Goal: Transaction & Acquisition: Purchase product/service

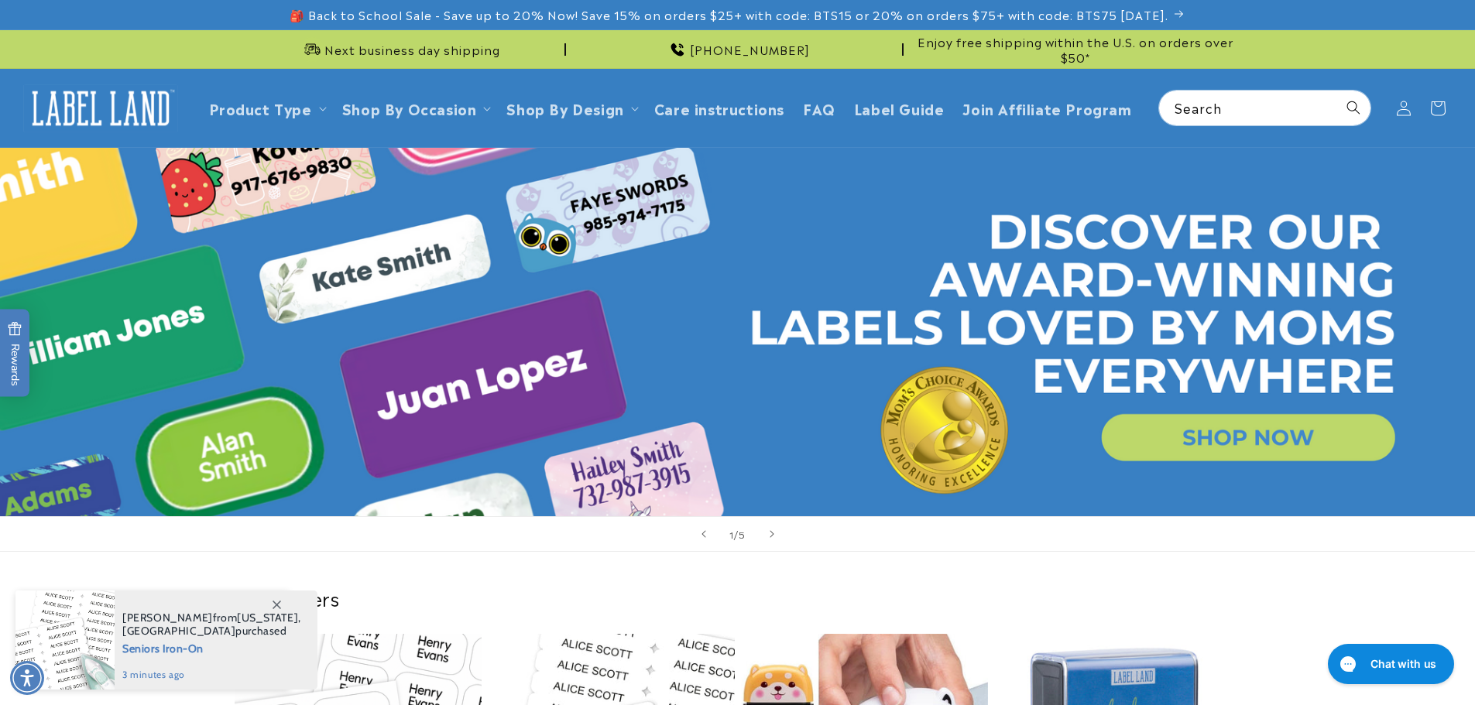
click at [1221, 441] on link "Open this option" at bounding box center [737, 332] width 1475 height 369
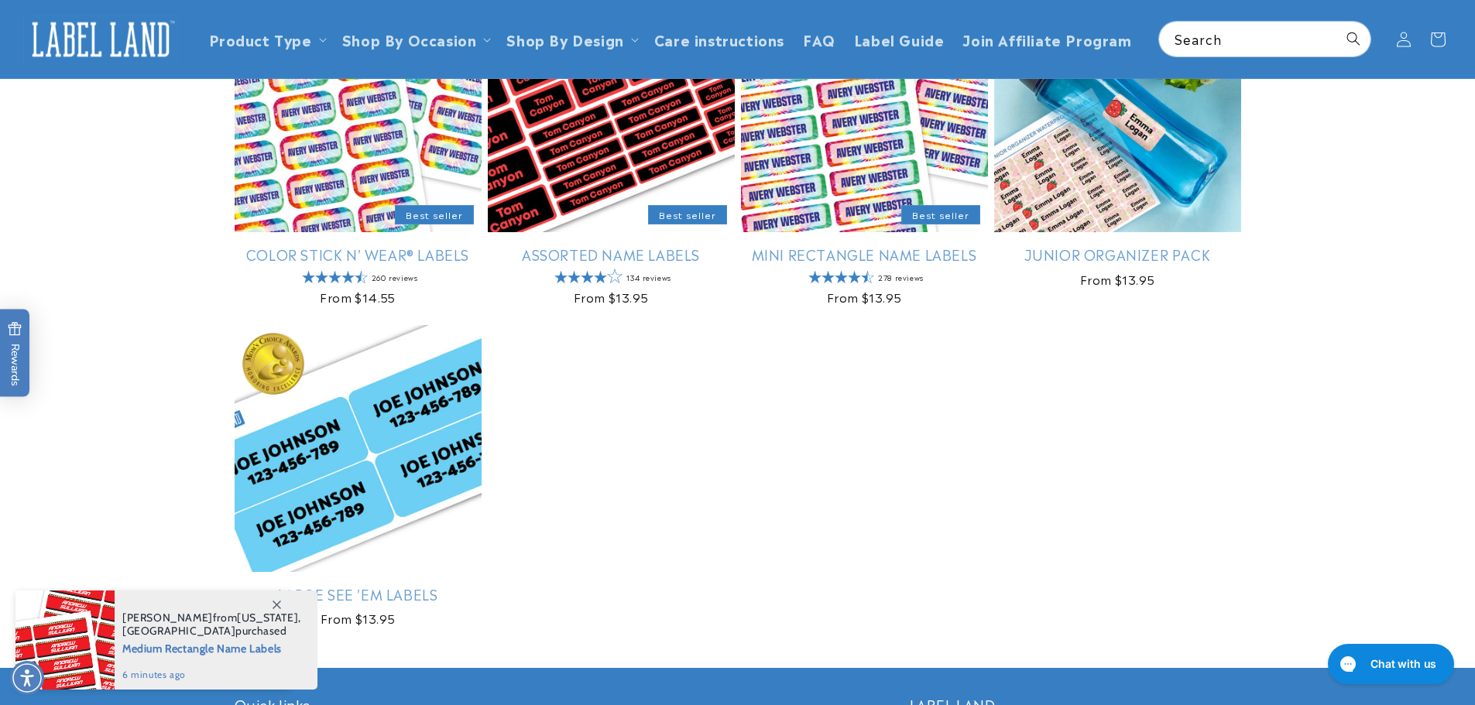
scroll to position [155, 0]
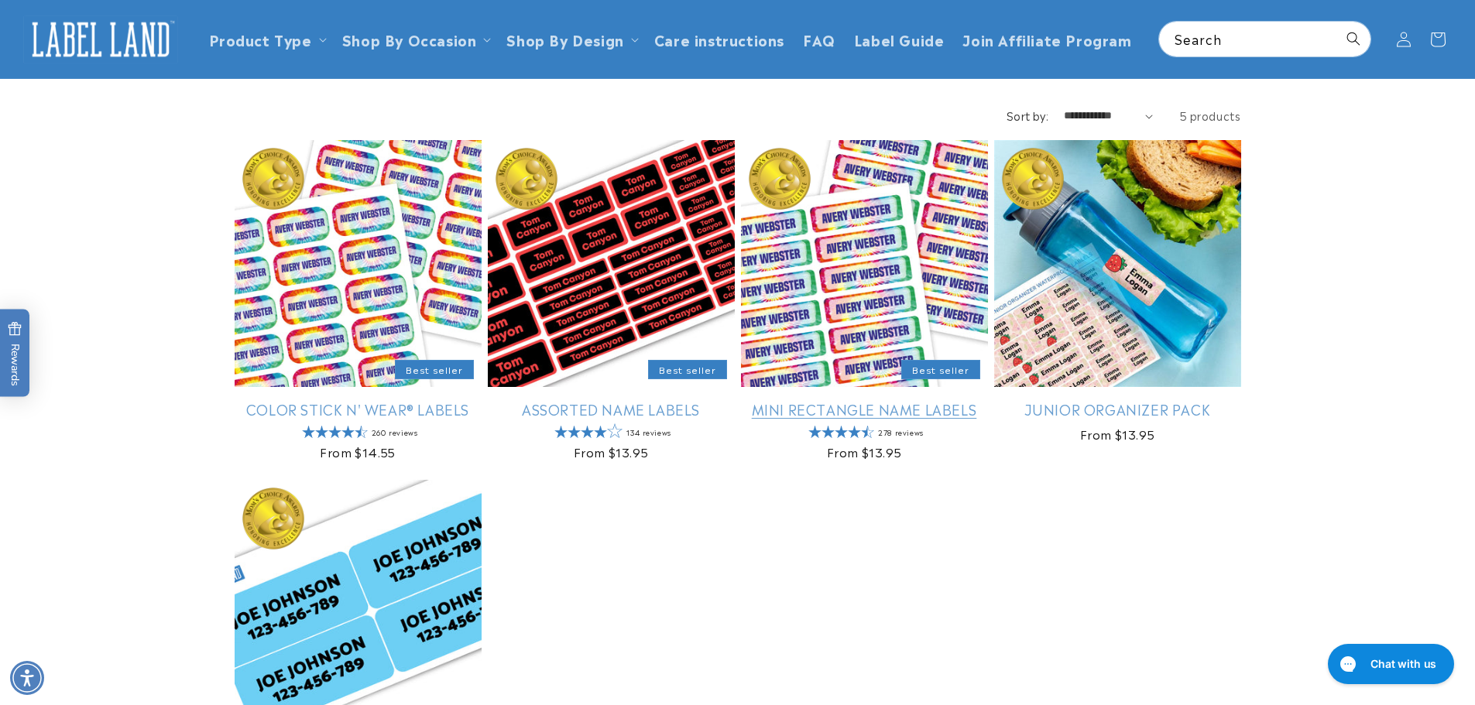
click at [827, 400] on link "Mini Rectangle Name Labels" at bounding box center [864, 409] width 247 height 18
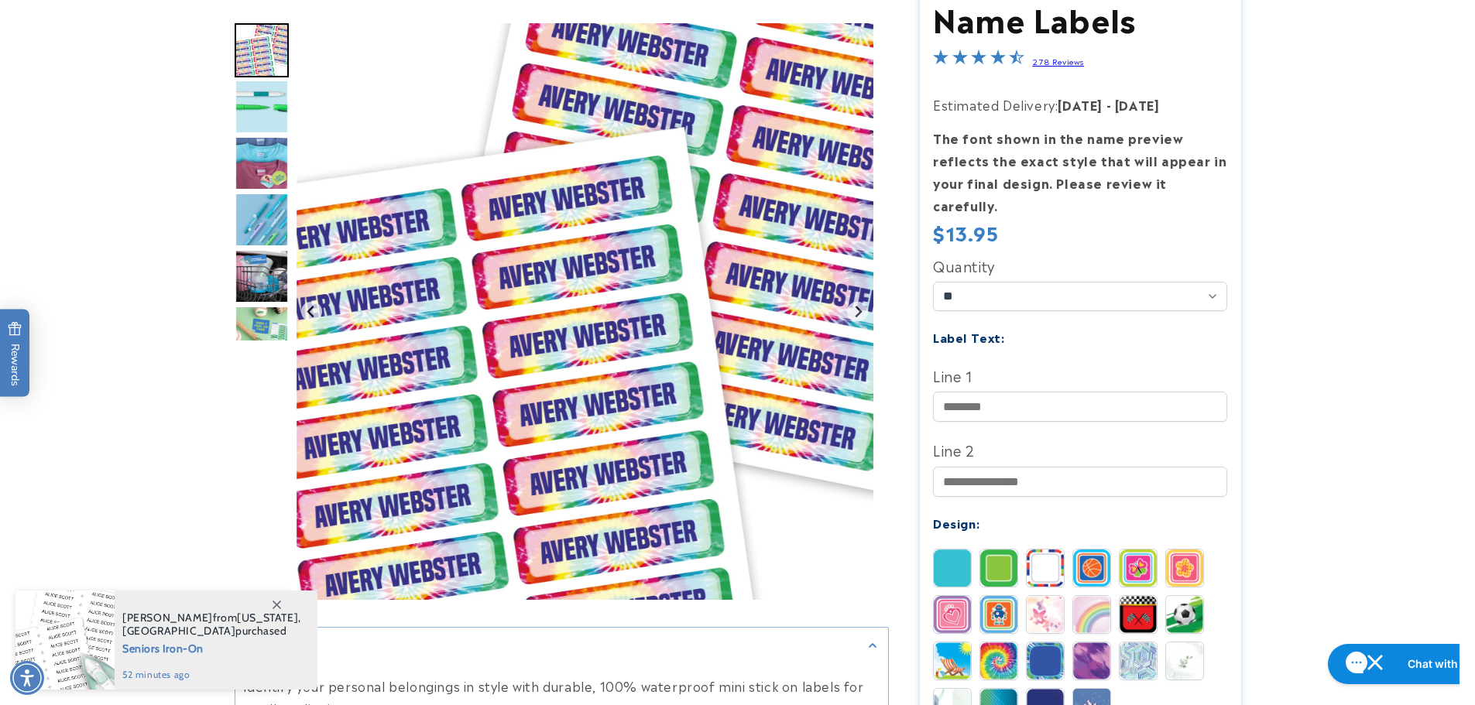
scroll to position [542, 0]
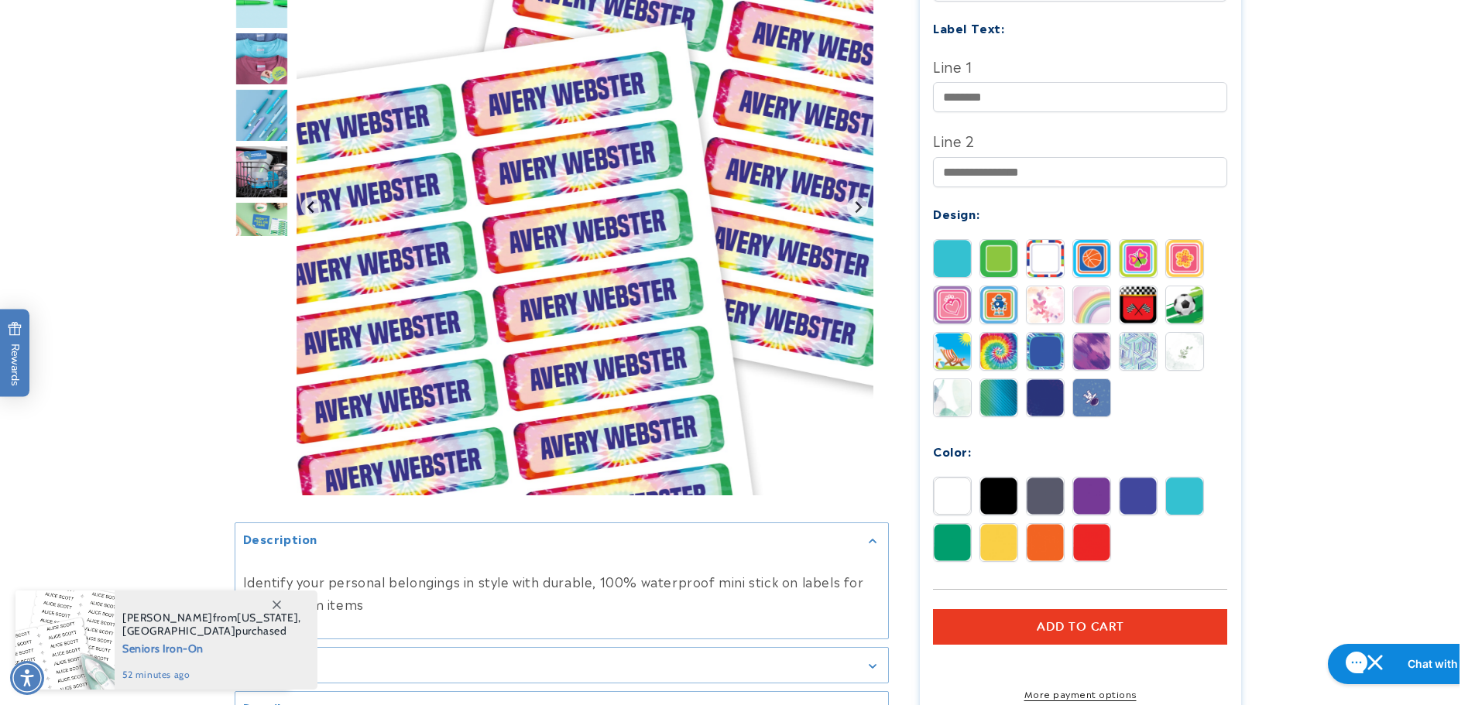
click at [954, 478] on img at bounding box center [952, 496] width 37 height 37
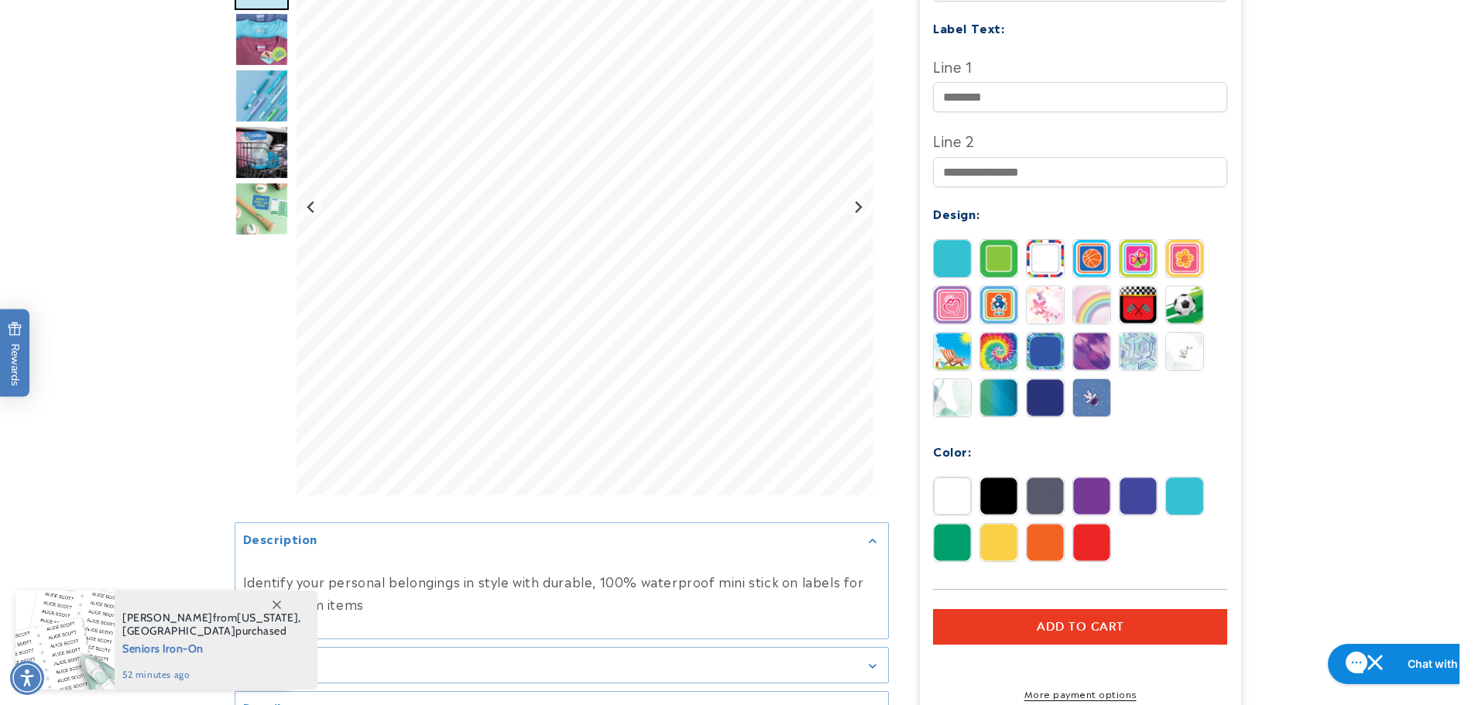
click at [154, 432] on product-info at bounding box center [737, 193] width 1475 height 1174
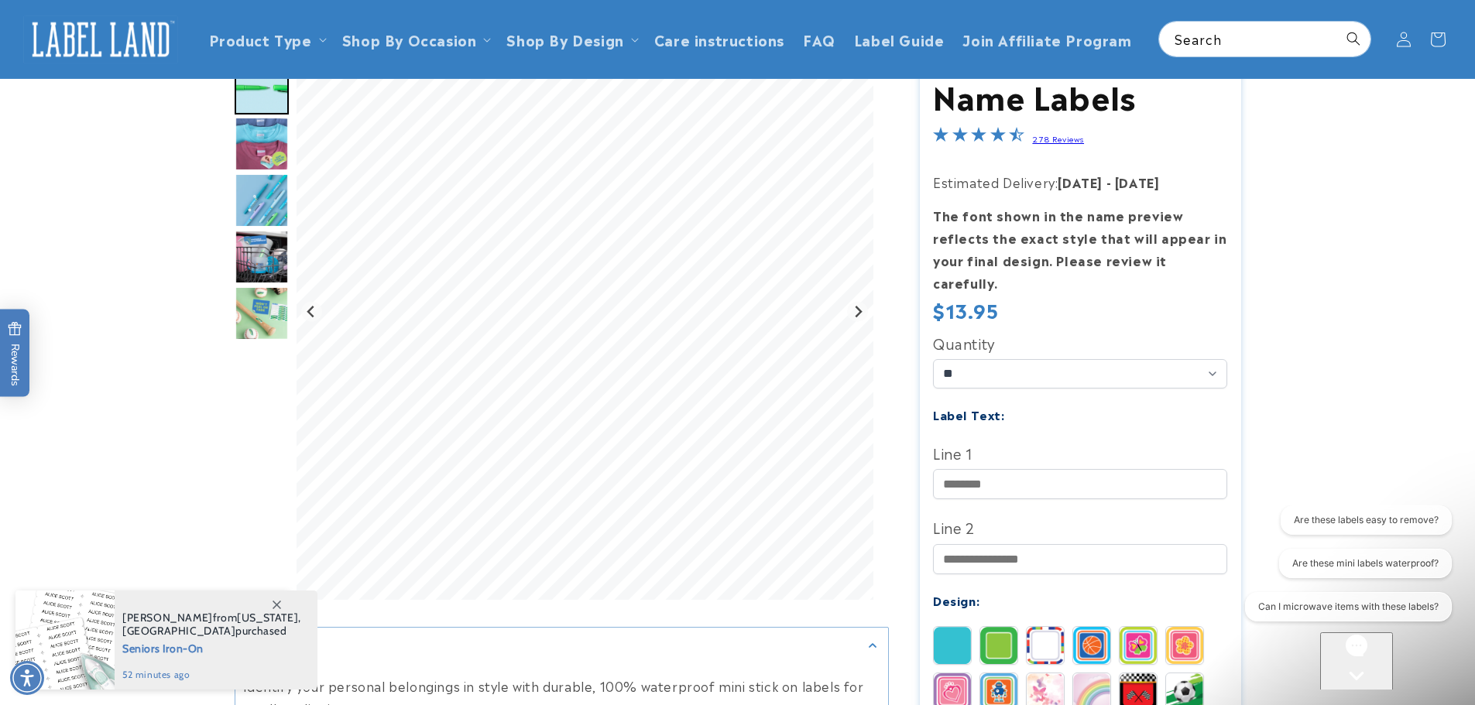
scroll to position [0, 0]
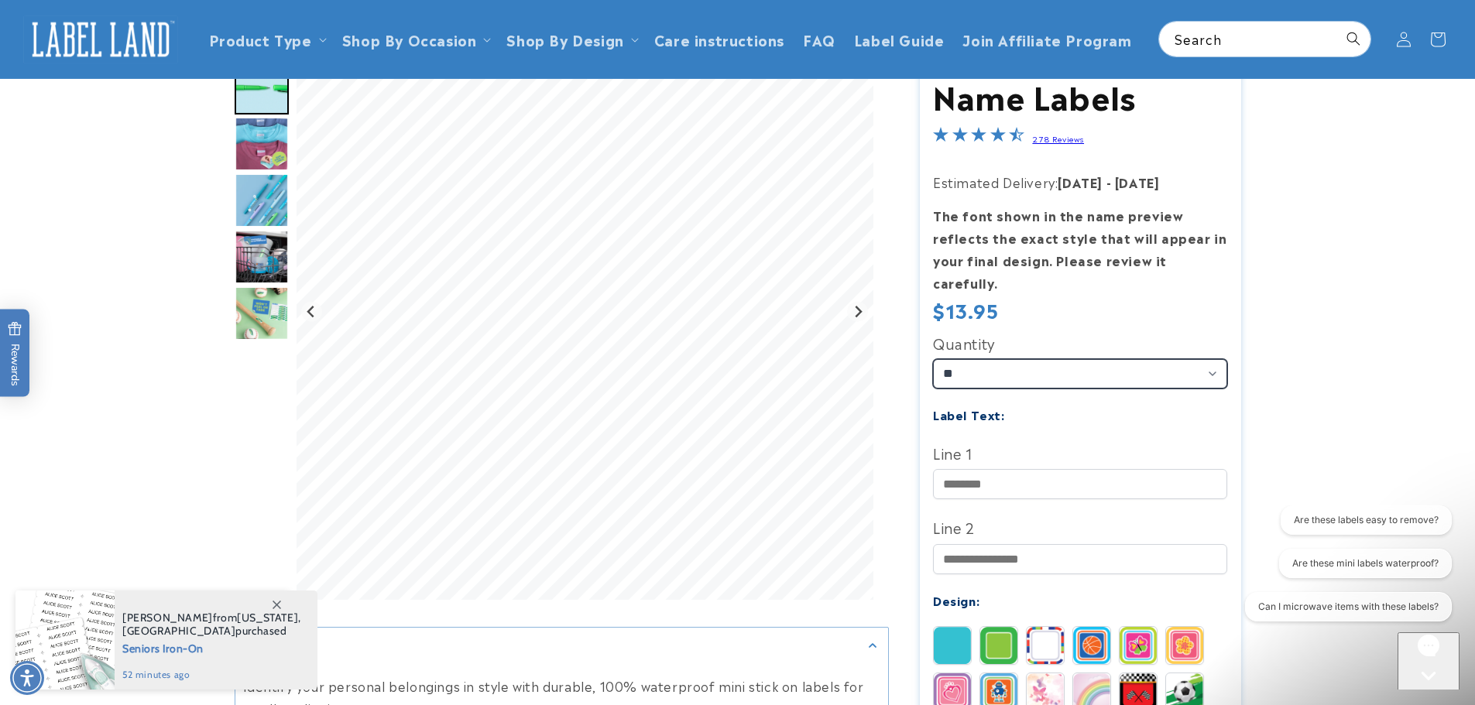
click at [1017, 359] on select "** ** **" at bounding box center [1080, 373] width 294 height 29
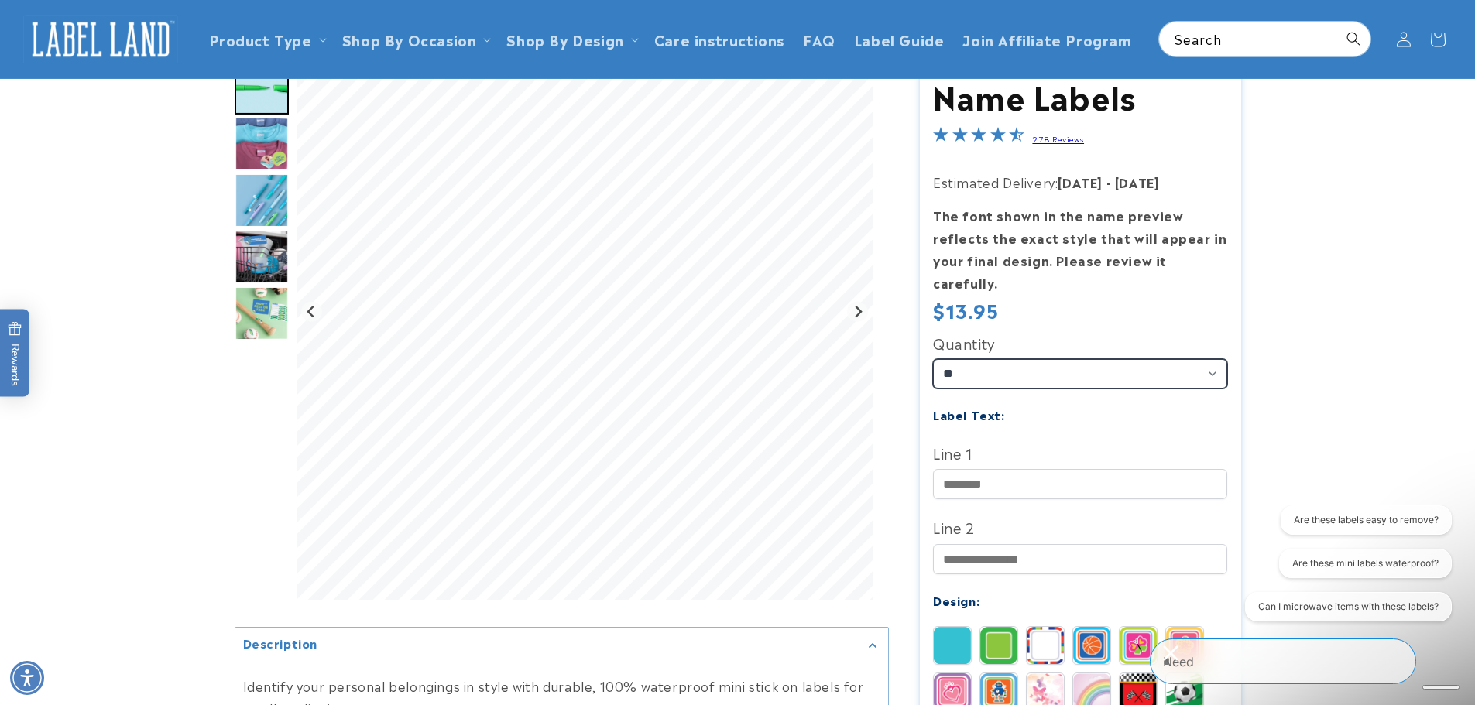
select select "**"
click at [933, 359] on select "** ** **" at bounding box center [1080, 373] width 294 height 29
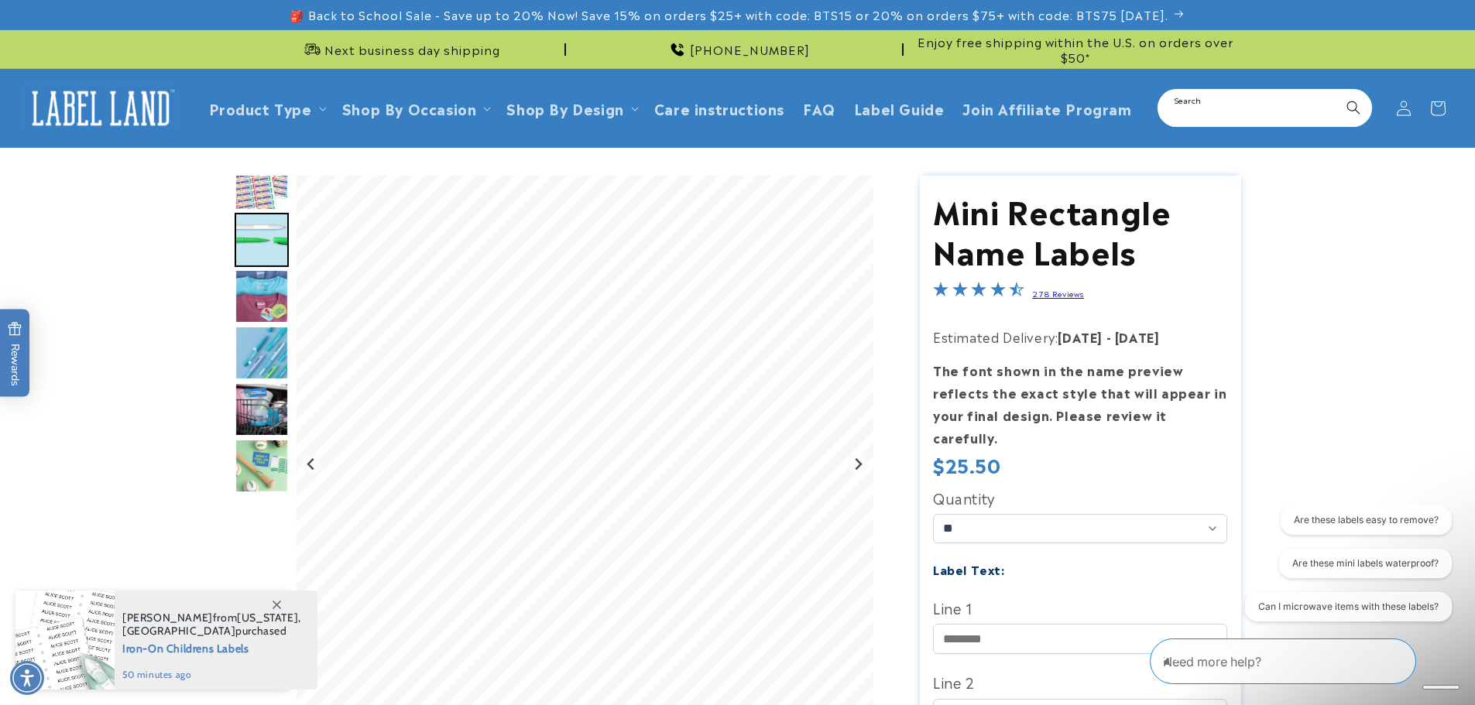
click at [1254, 115] on input "Search" at bounding box center [1264, 108] width 211 height 35
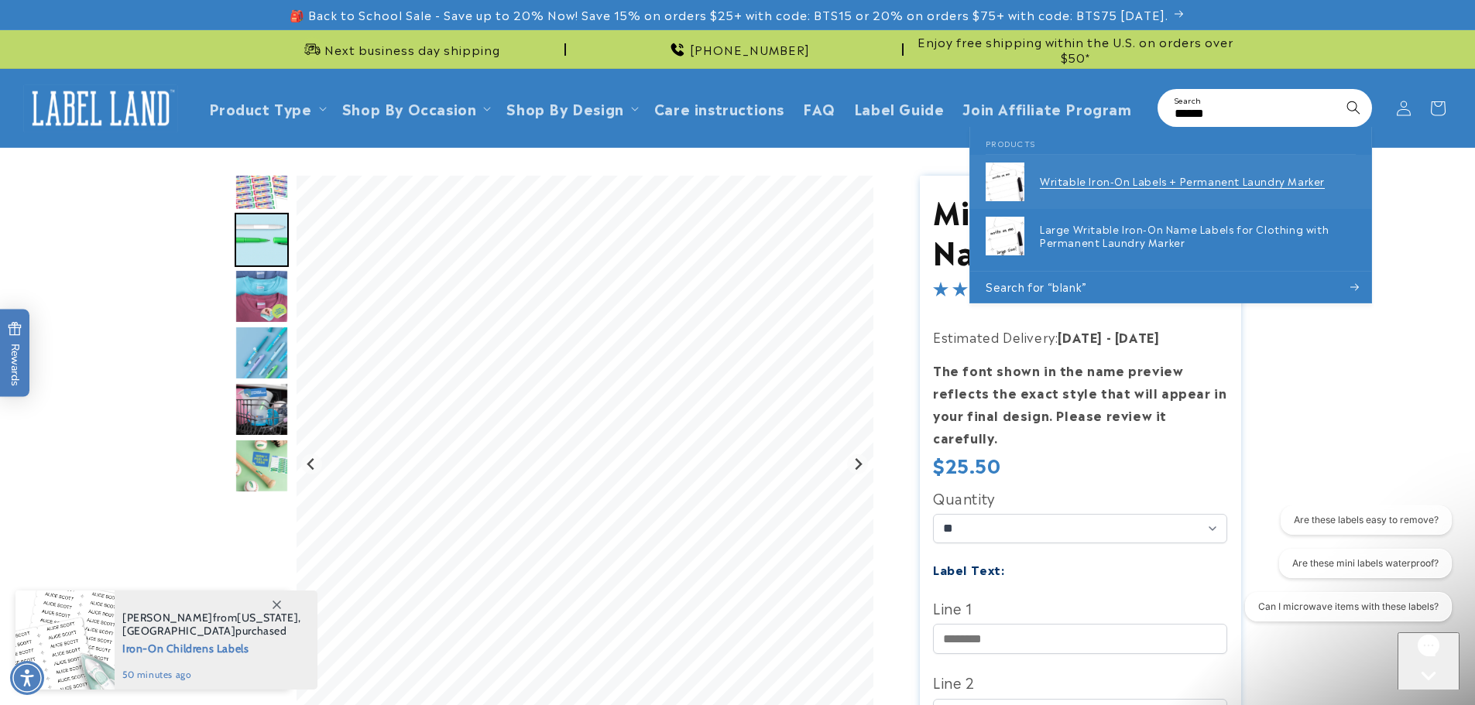
type input "*****"
click at [1012, 187] on img at bounding box center [1005, 182] width 39 height 39
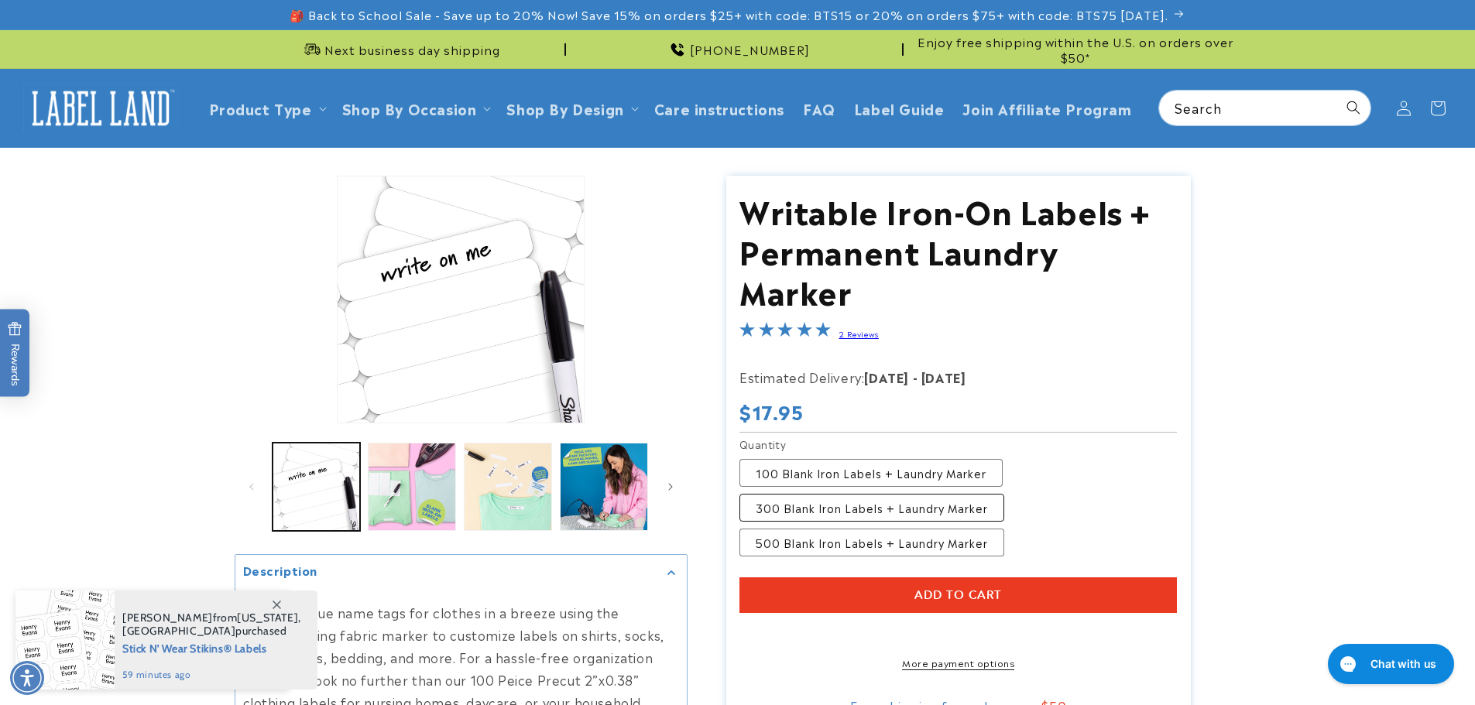
click at [825, 494] on label "300 Blank Iron Labels + Laundry Marker Variant sold out or unavailable" at bounding box center [871, 508] width 265 height 28
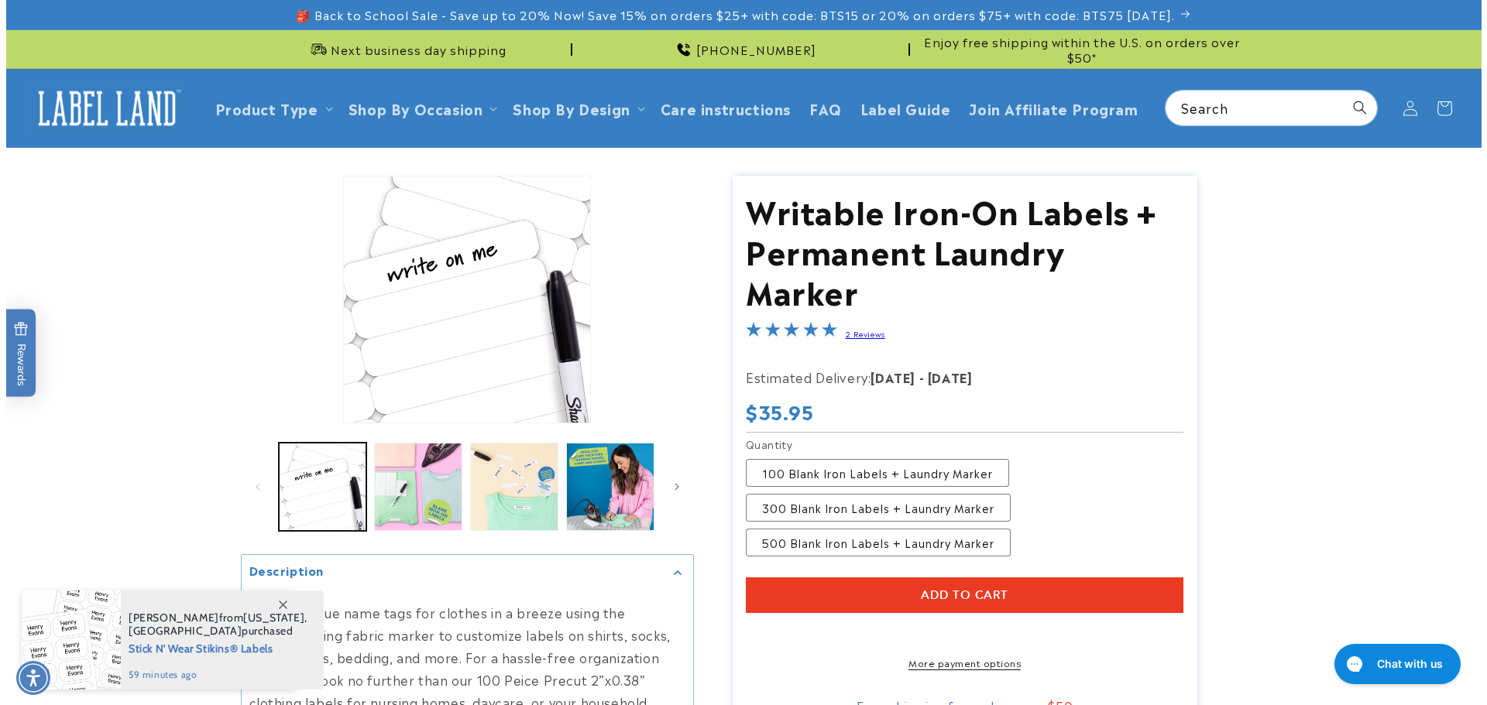
scroll to position [77, 0]
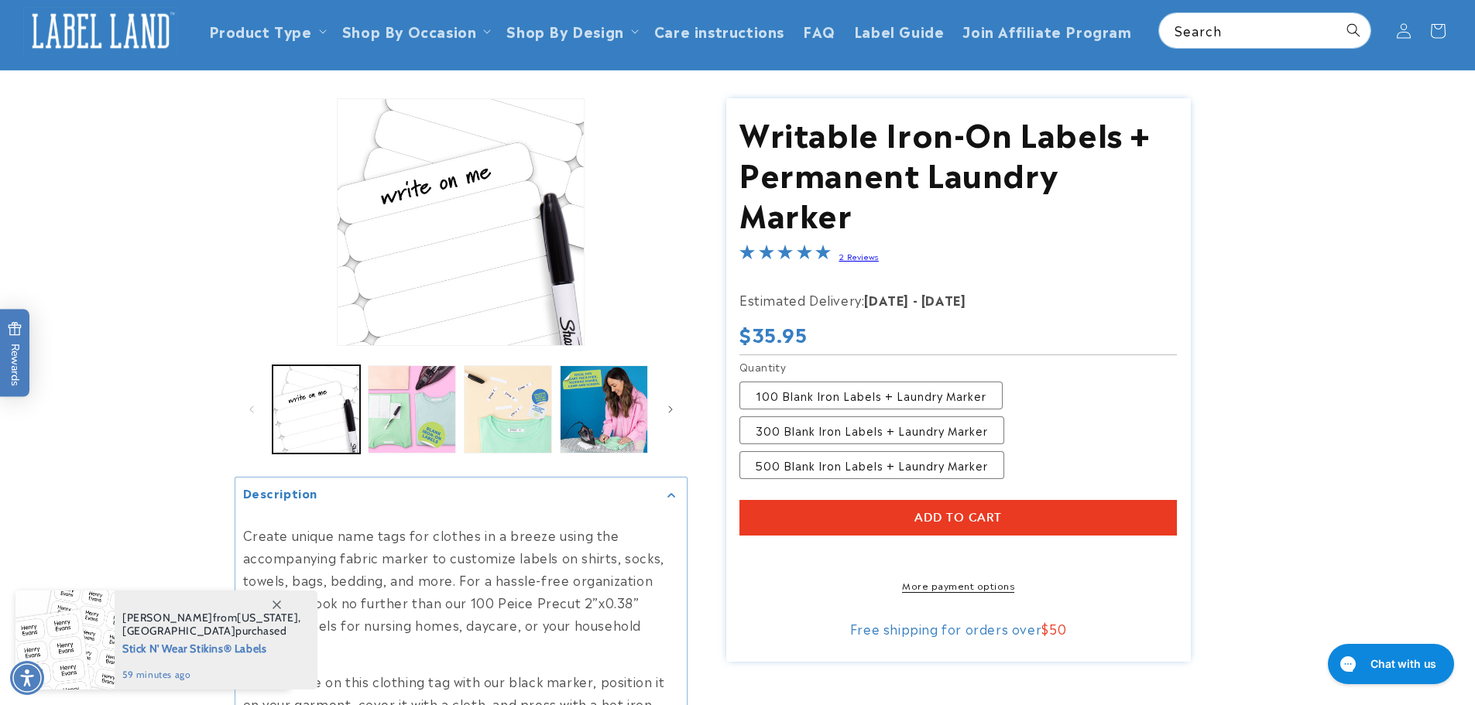
click at [956, 511] on span "Add to cart" at bounding box center [957, 518] width 87 height 14
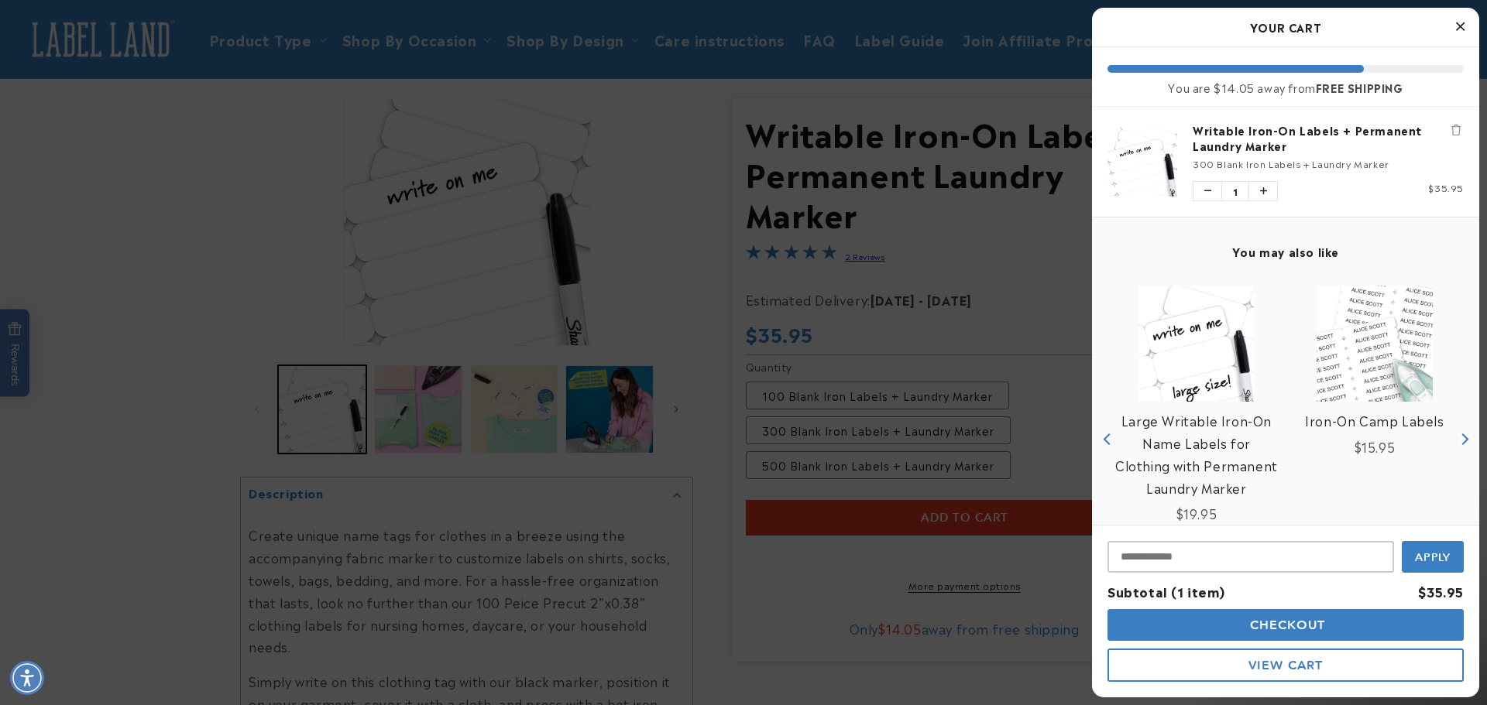
scroll to position [0, 0]
click at [1279, 627] on span "Checkout" at bounding box center [1286, 625] width 80 height 15
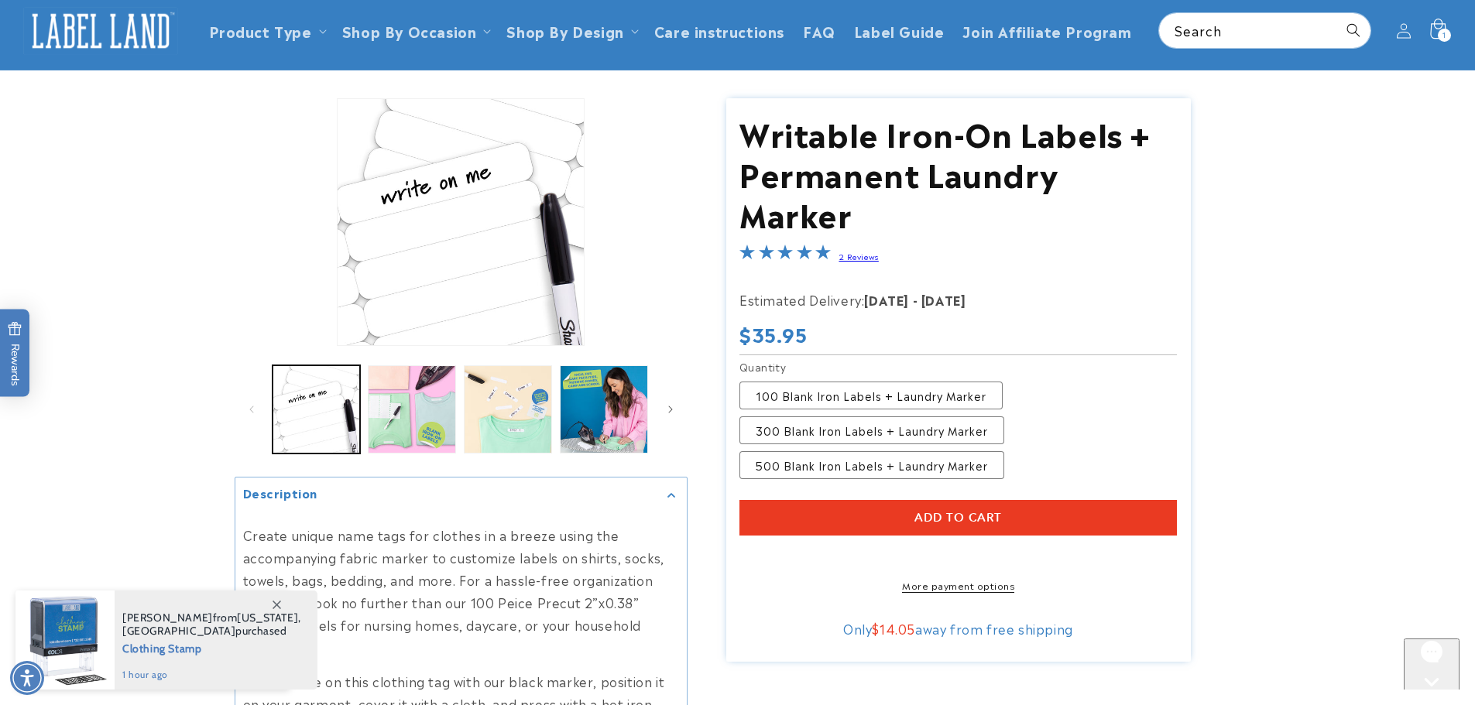
click at [1440, 33] on div "1 1 item" at bounding box center [1444, 35] width 13 height 13
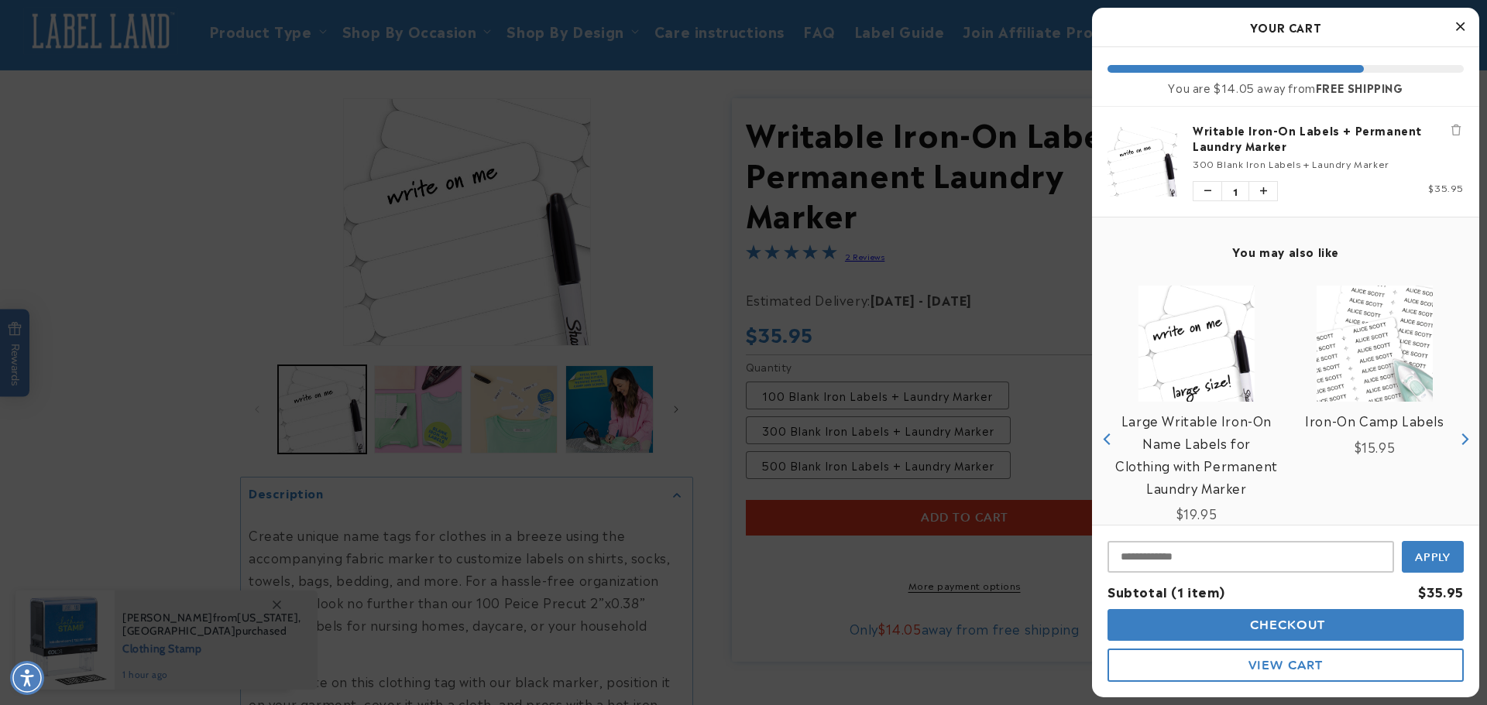
click at [1273, 660] on span "View Cart" at bounding box center [1285, 665] width 74 height 15
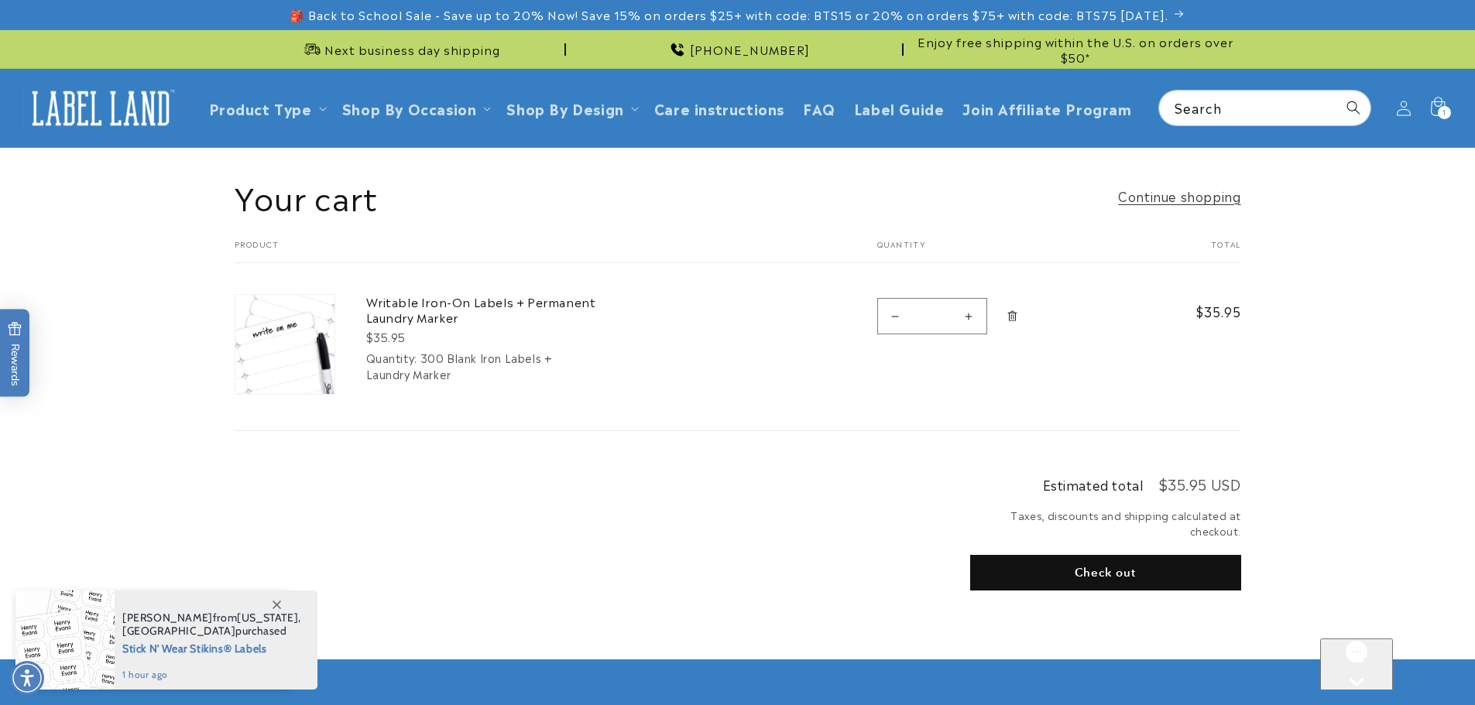
click at [1069, 577] on button "Check out" at bounding box center [1105, 573] width 271 height 36
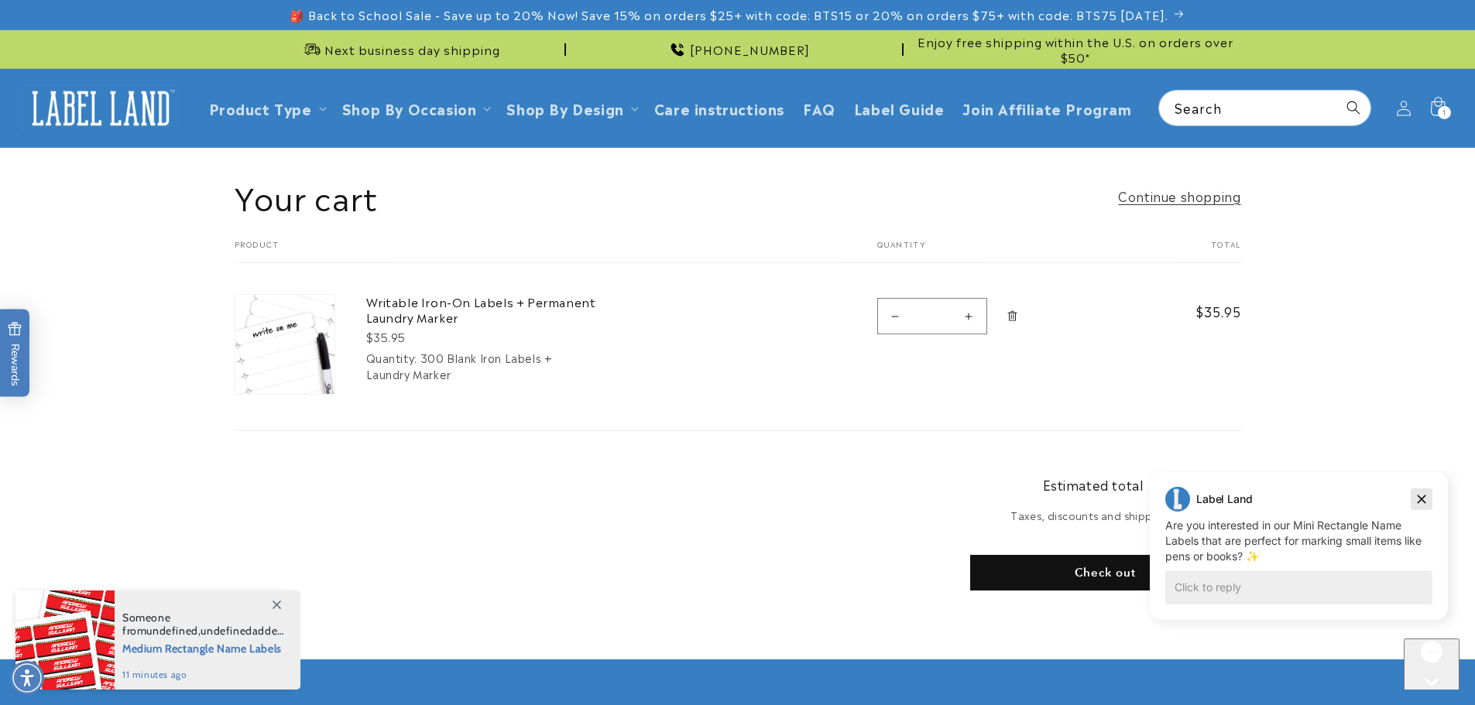
click at [1419, 502] on icon "Dismiss campaign" at bounding box center [1422, 500] width 9 height 9
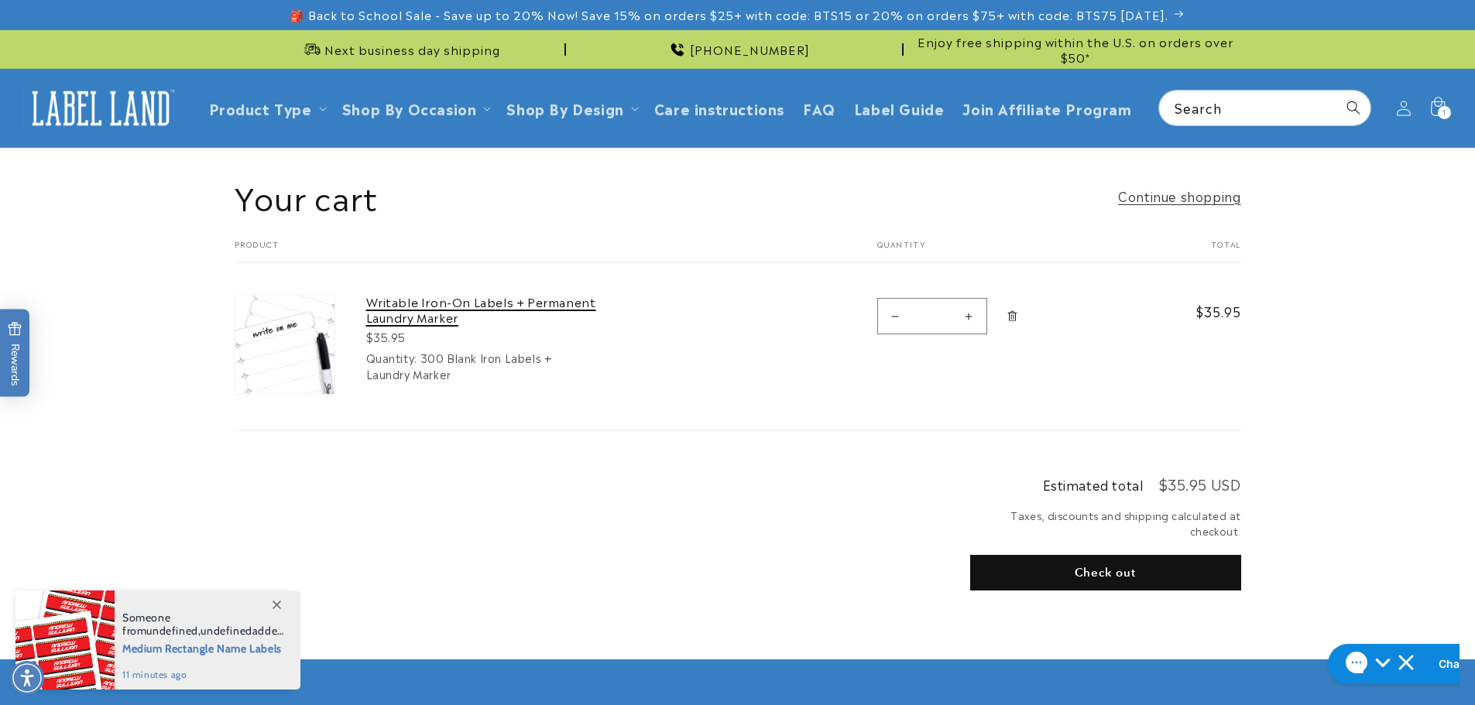
click at [403, 316] on link "Writable Iron-On Labels + Permanent Laundry Marker" at bounding box center [482, 309] width 232 height 30
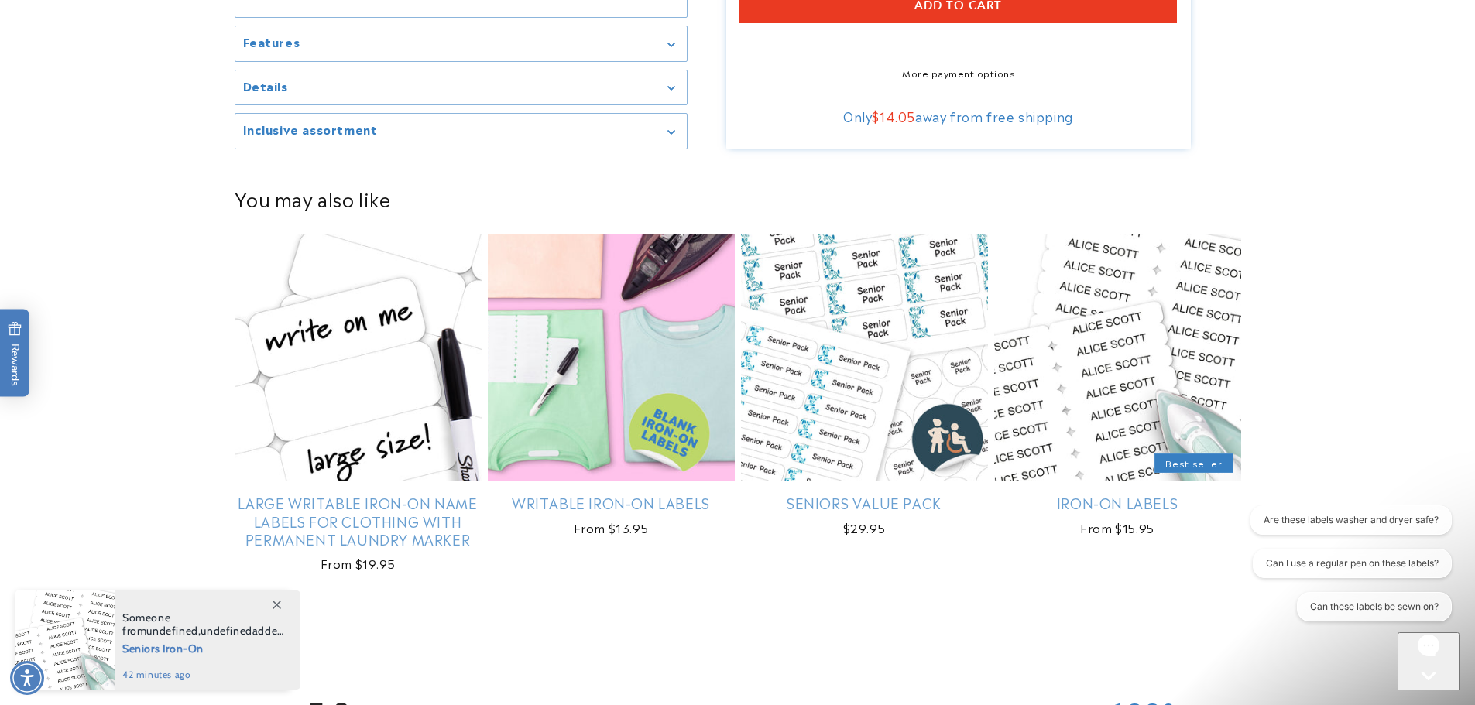
click at [553, 494] on link "Writable Iron-On Labels" at bounding box center [611, 503] width 247 height 18
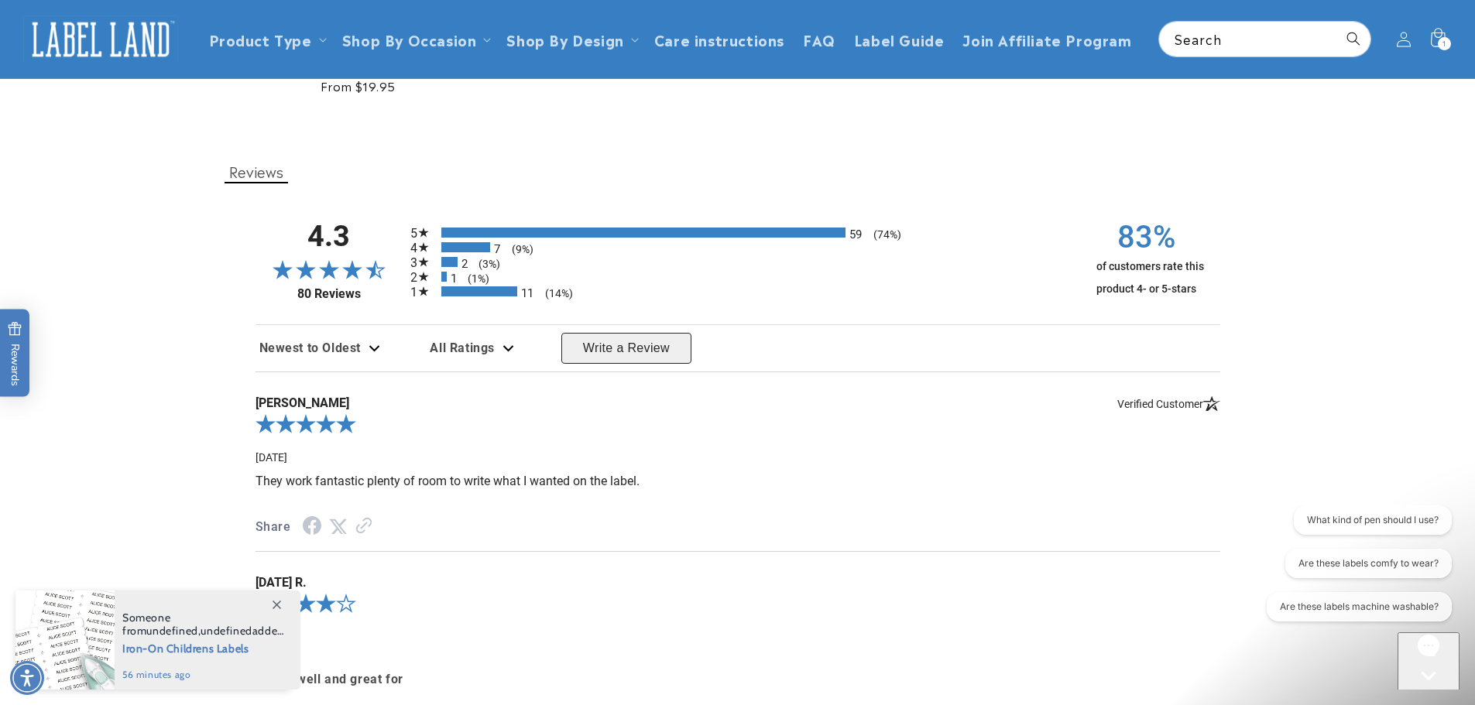
scroll to position [697, 0]
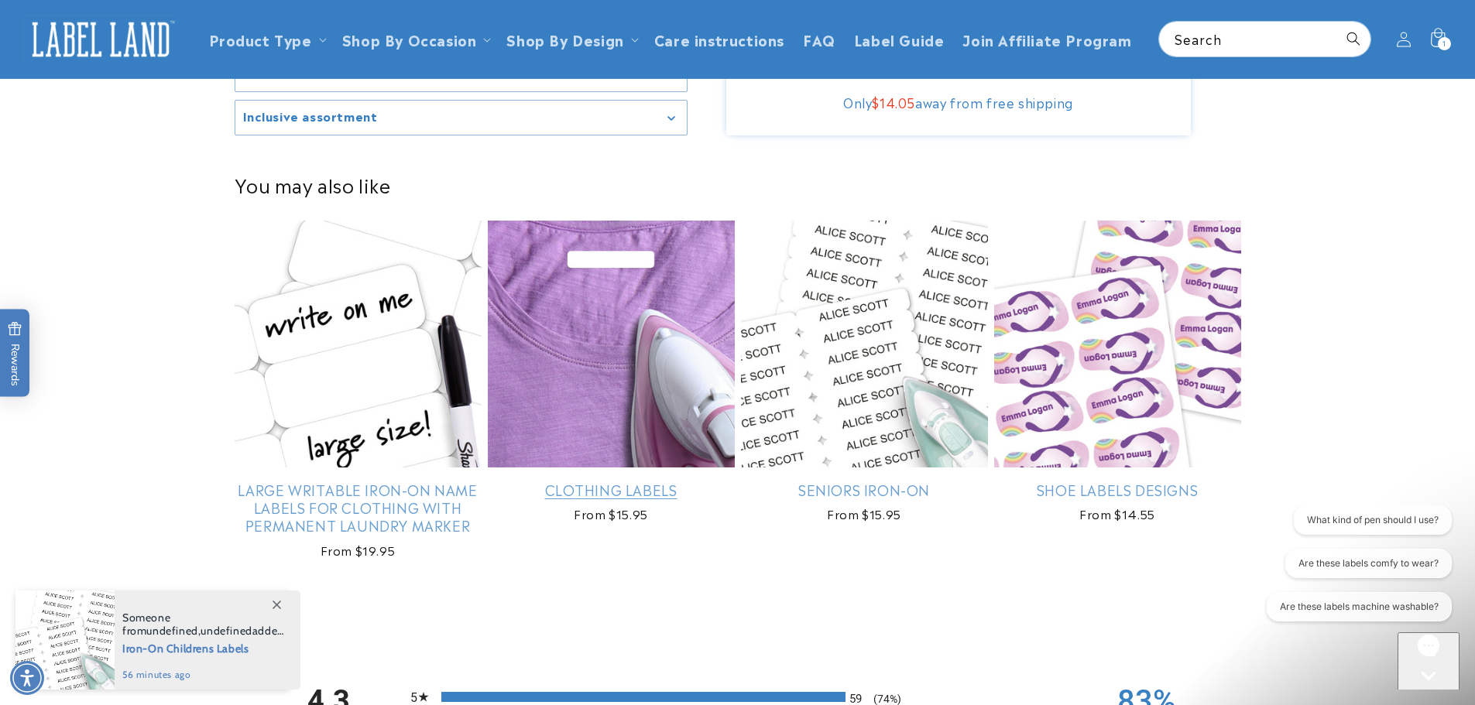
click at [619, 490] on link "Clothing Labels" at bounding box center [611, 490] width 247 height 18
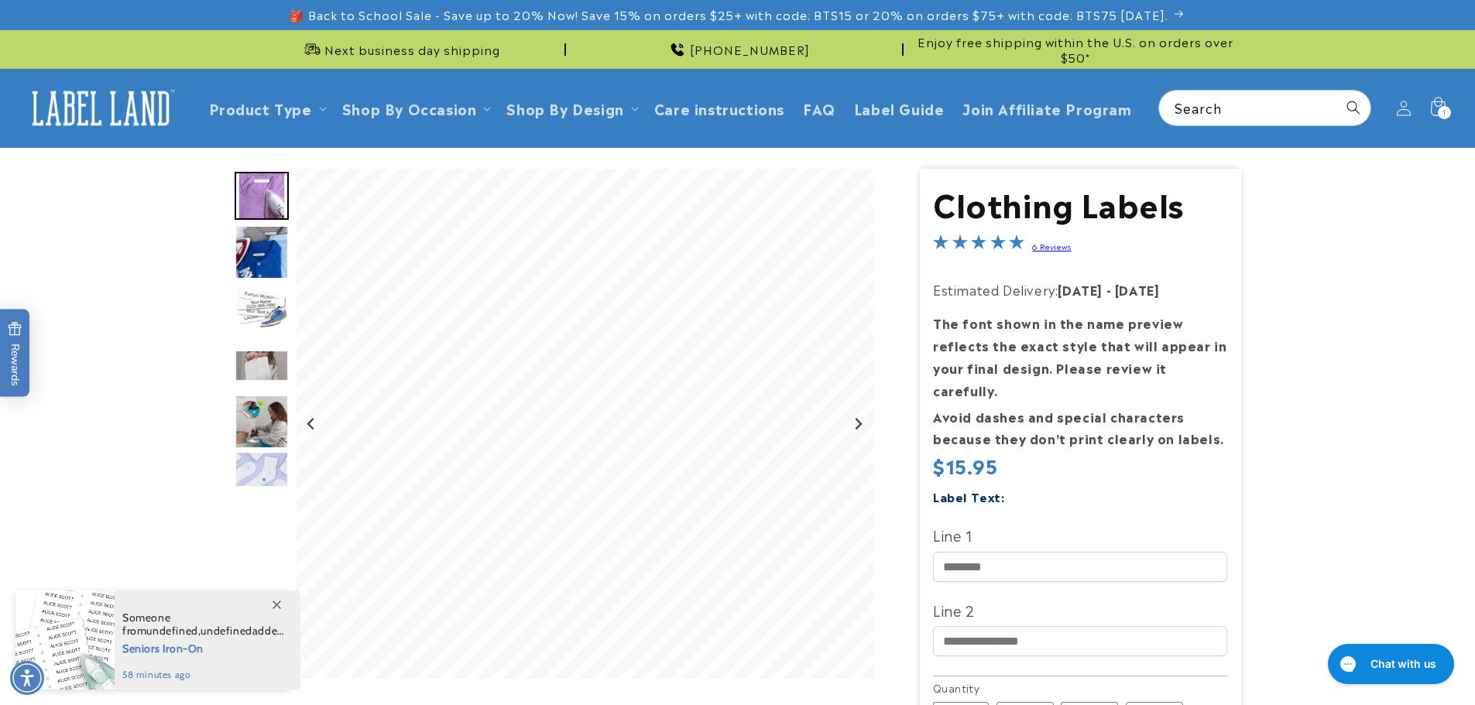
click at [264, 307] on img "Go to slide 3" at bounding box center [262, 309] width 54 height 54
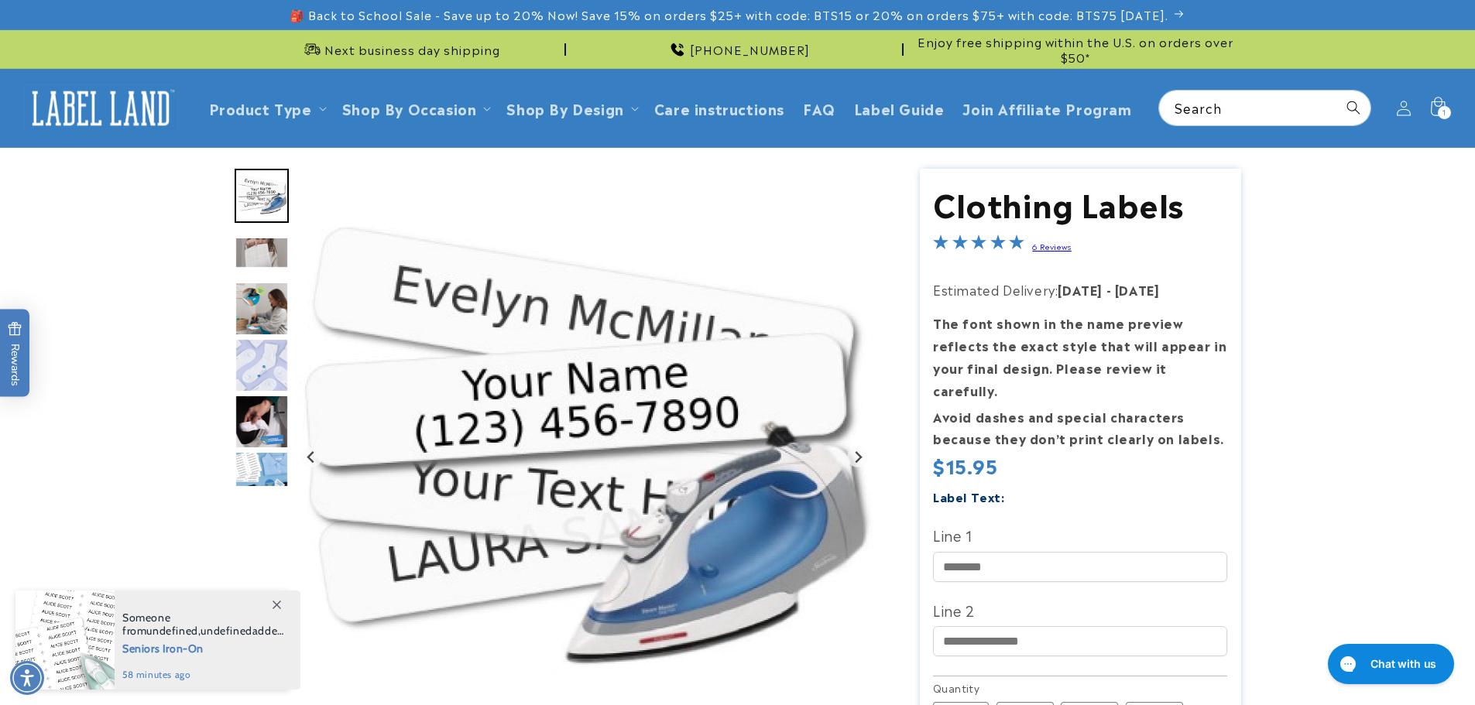
click at [244, 253] on img "Go to slide 4" at bounding box center [262, 253] width 54 height 32
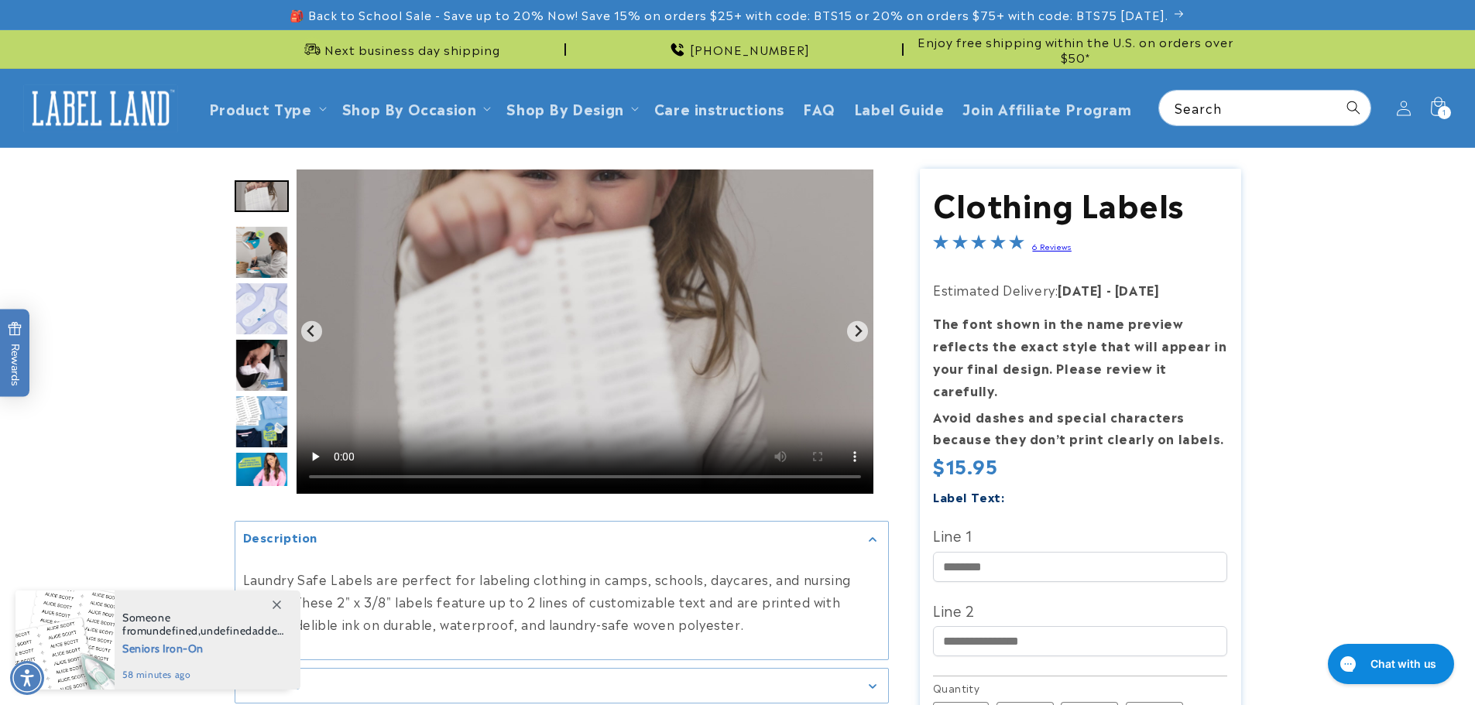
click at [252, 303] on img "Go to slide 6" at bounding box center [262, 309] width 54 height 54
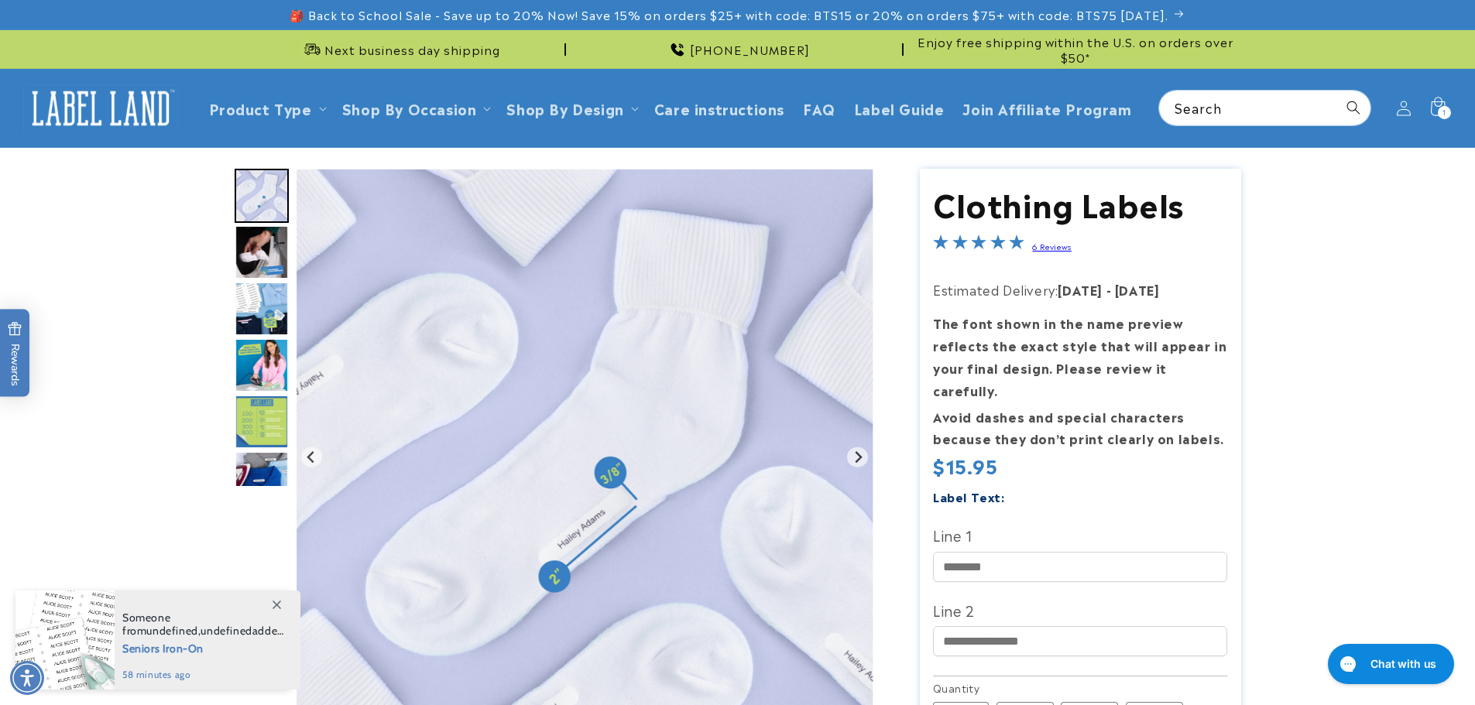
click at [252, 303] on img "Go to slide 8" at bounding box center [262, 309] width 54 height 54
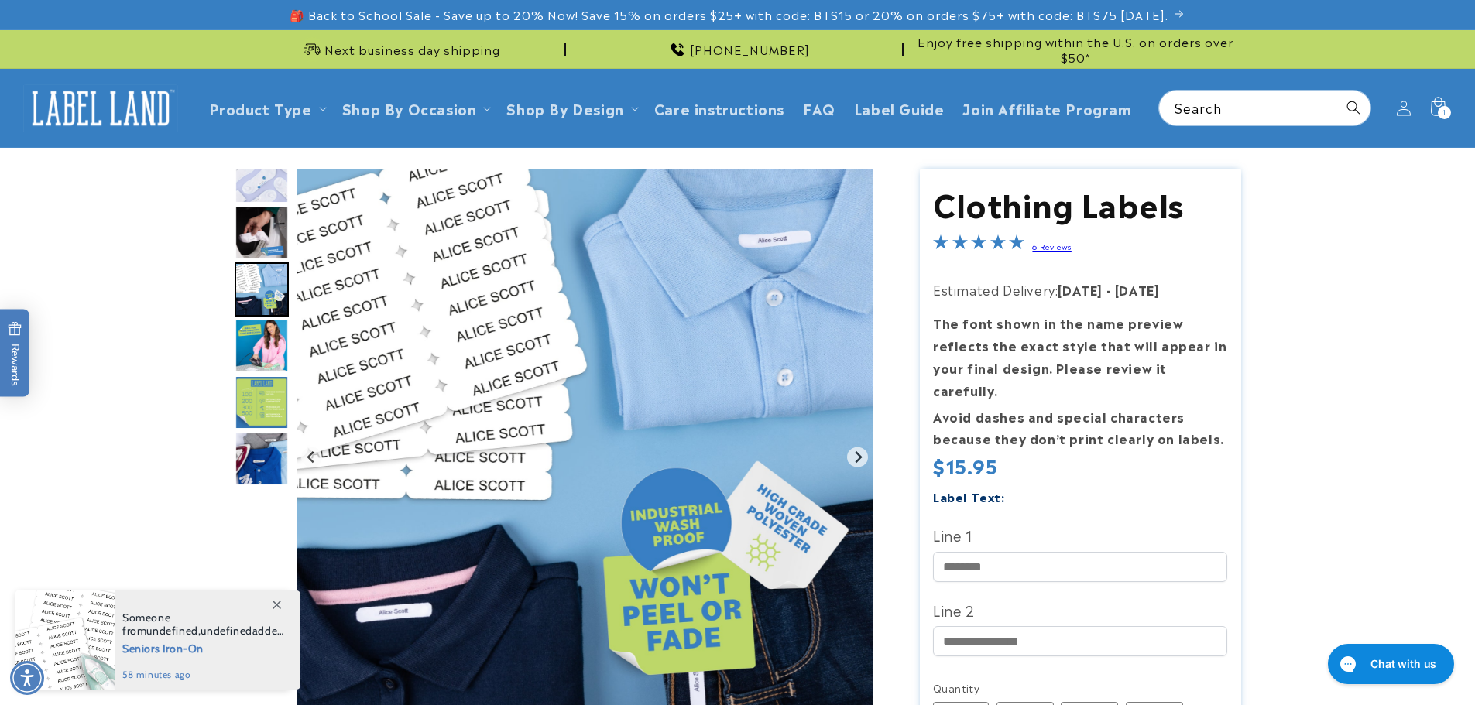
click at [260, 351] on img "Go to slide 9" at bounding box center [262, 346] width 54 height 54
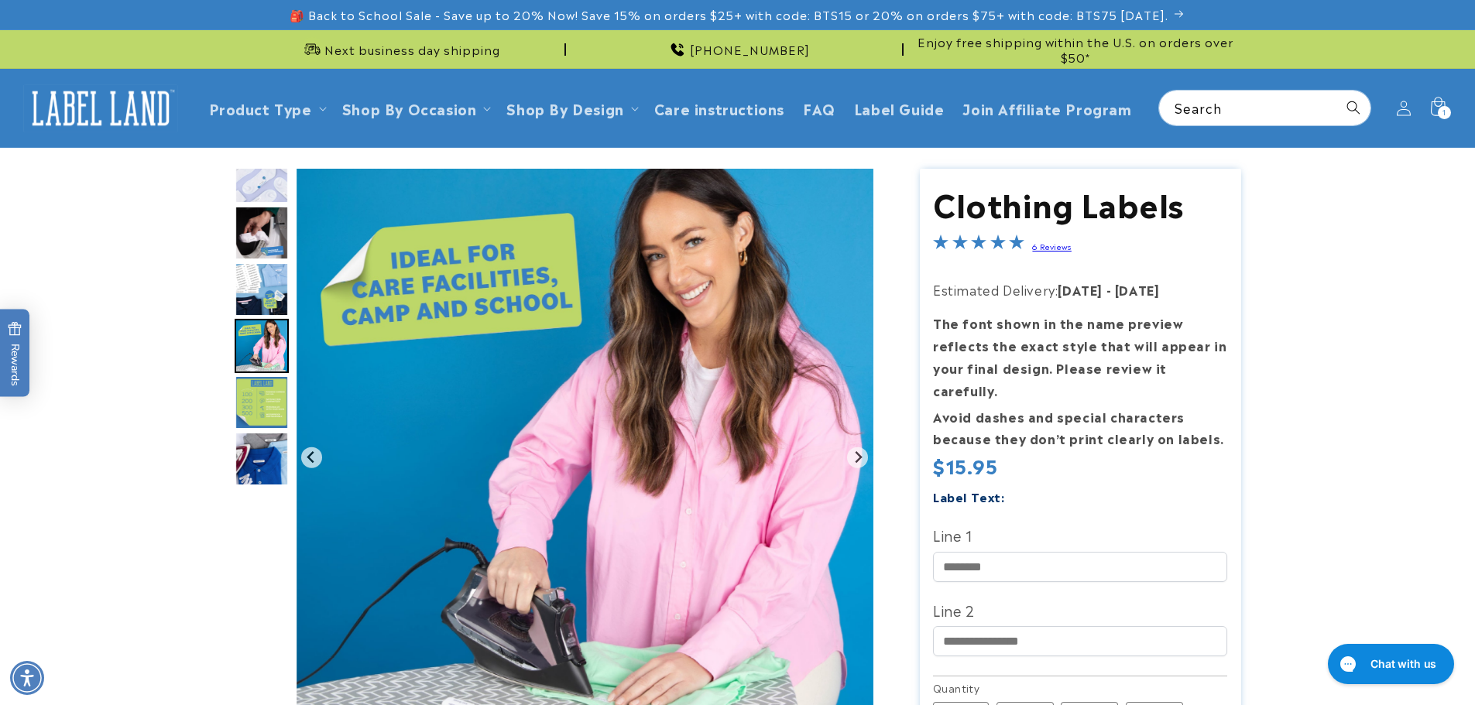
scroll to position [232, 0]
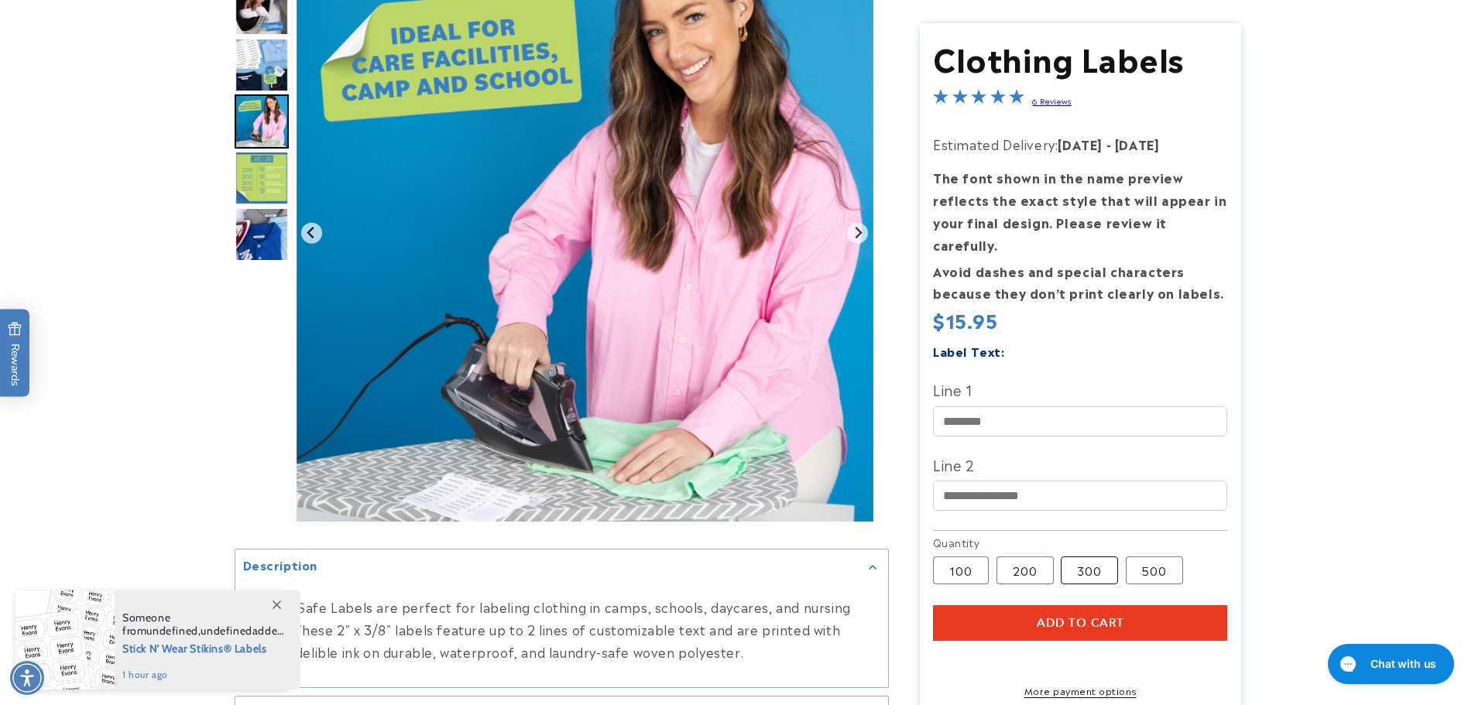
click at [1089, 557] on label "300 Variant sold out or unavailable" at bounding box center [1089, 571] width 57 height 28
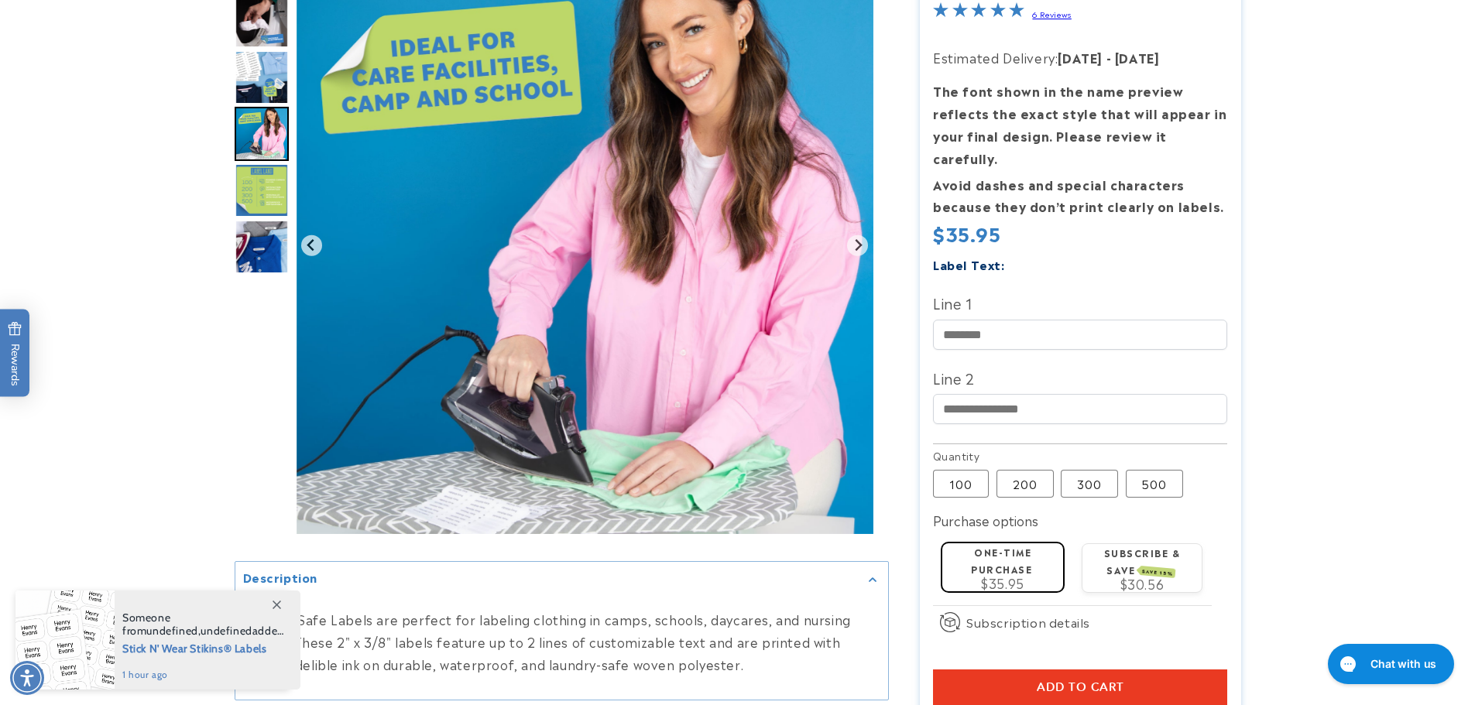
click at [1017, 549] on label "One-time purchase" at bounding box center [1001, 560] width 61 height 30
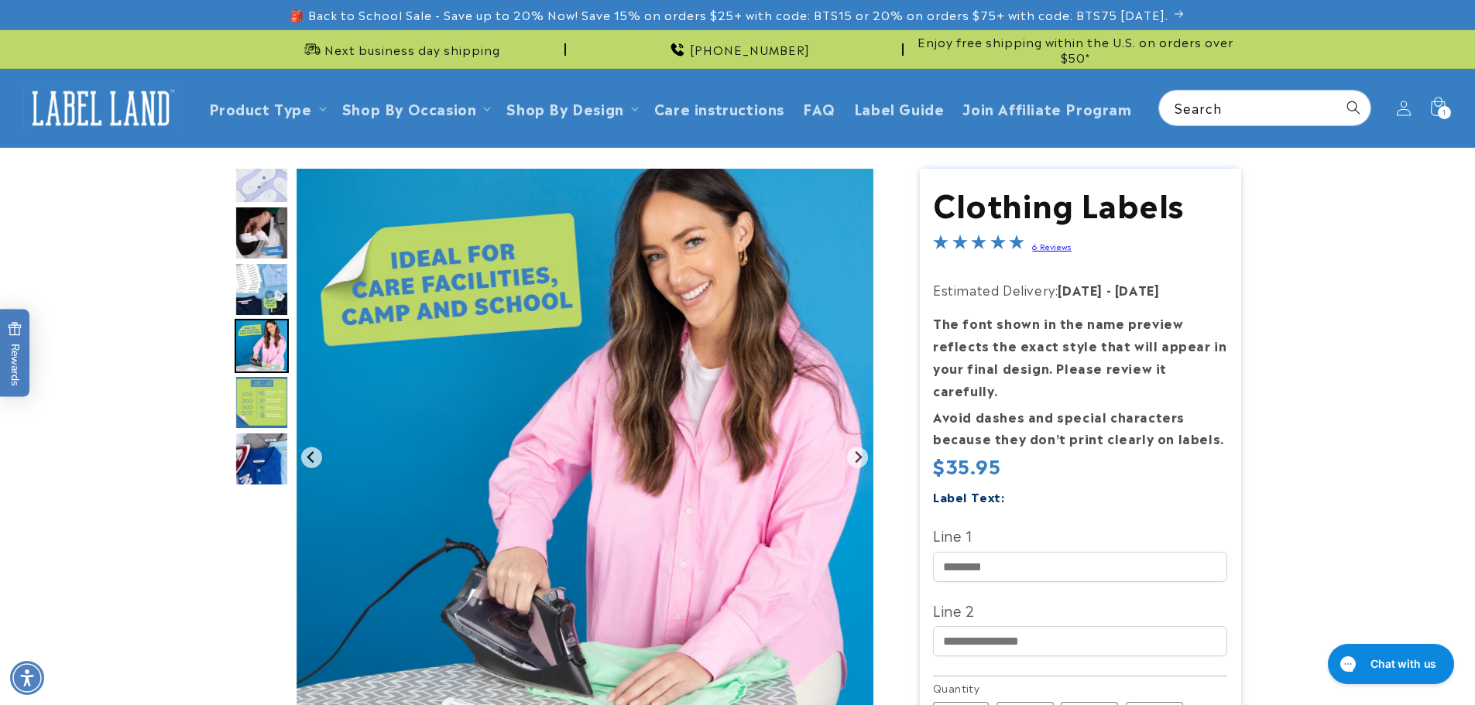
scroll to position [387, 0]
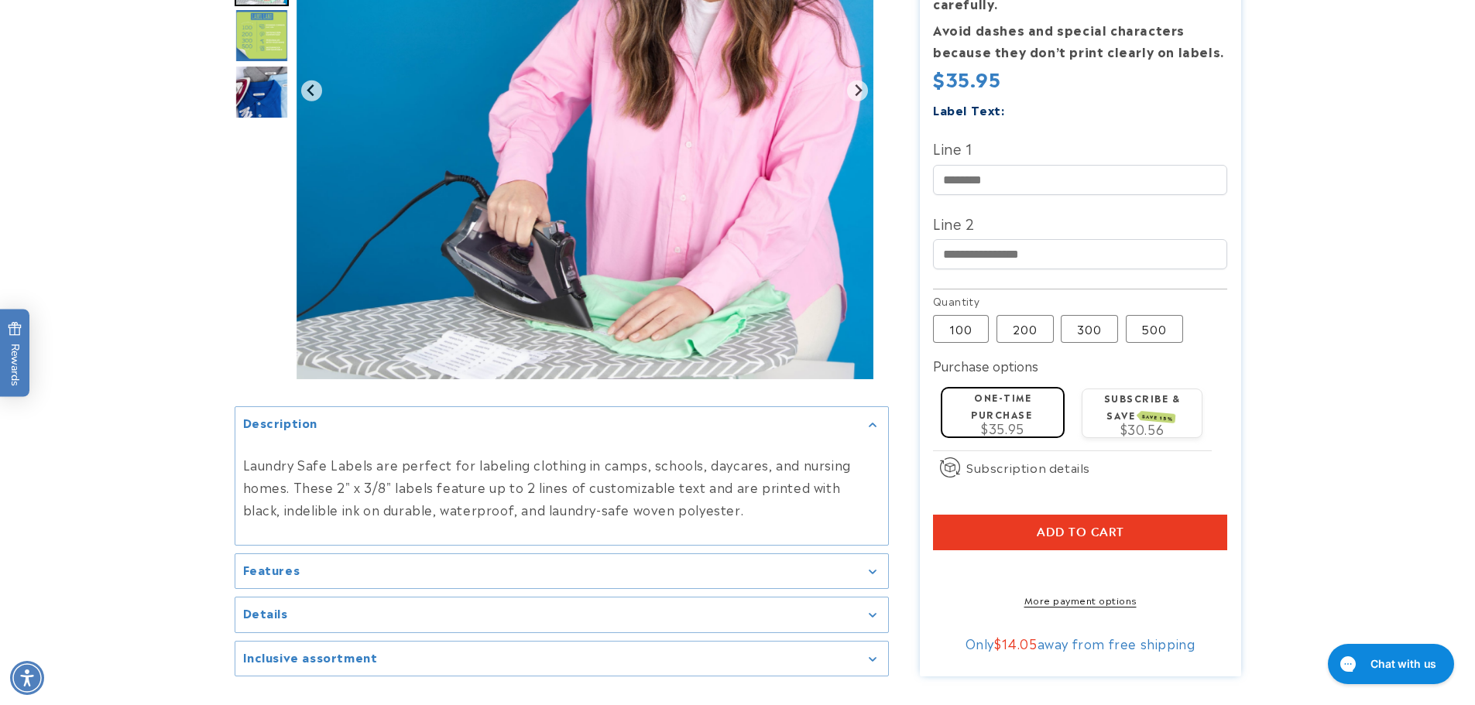
click at [1106, 526] on span "Add to cart" at bounding box center [1080, 533] width 87 height 14
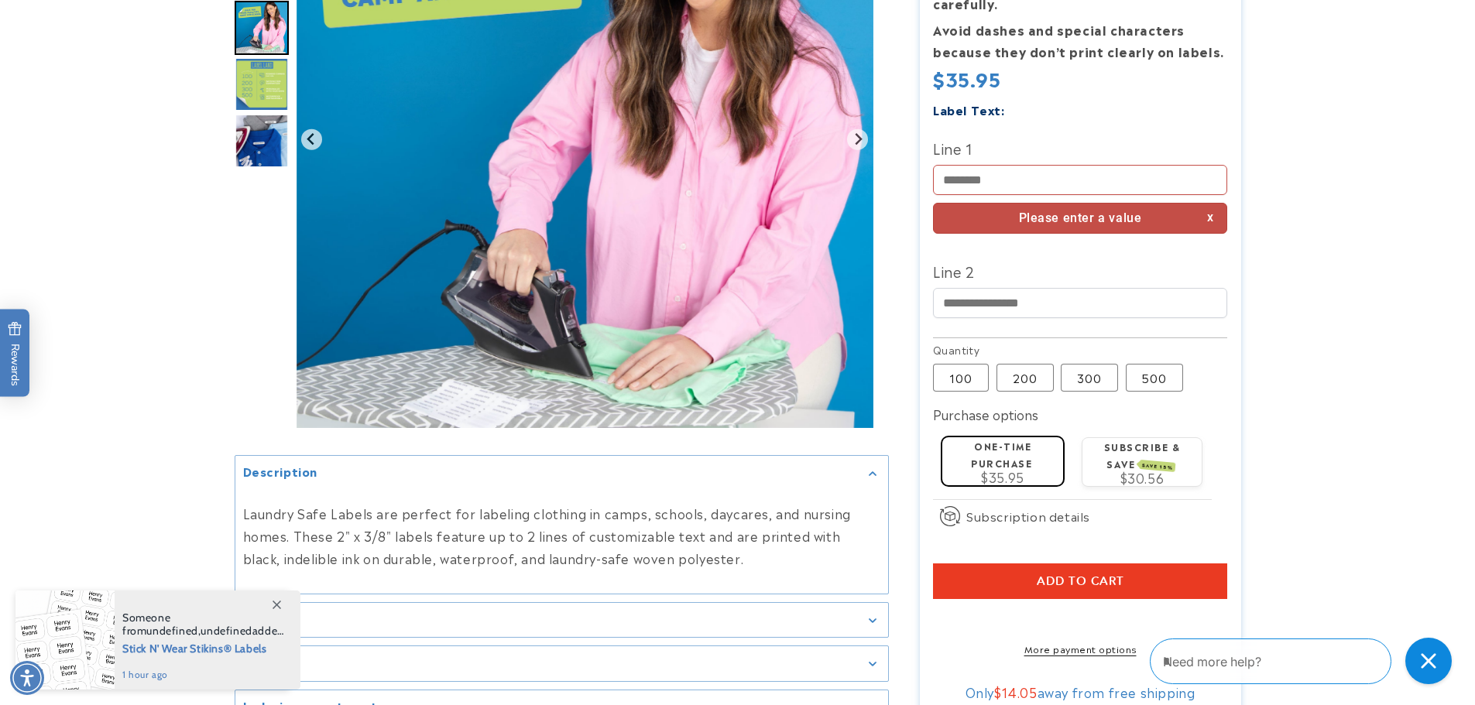
scroll to position [0, 0]
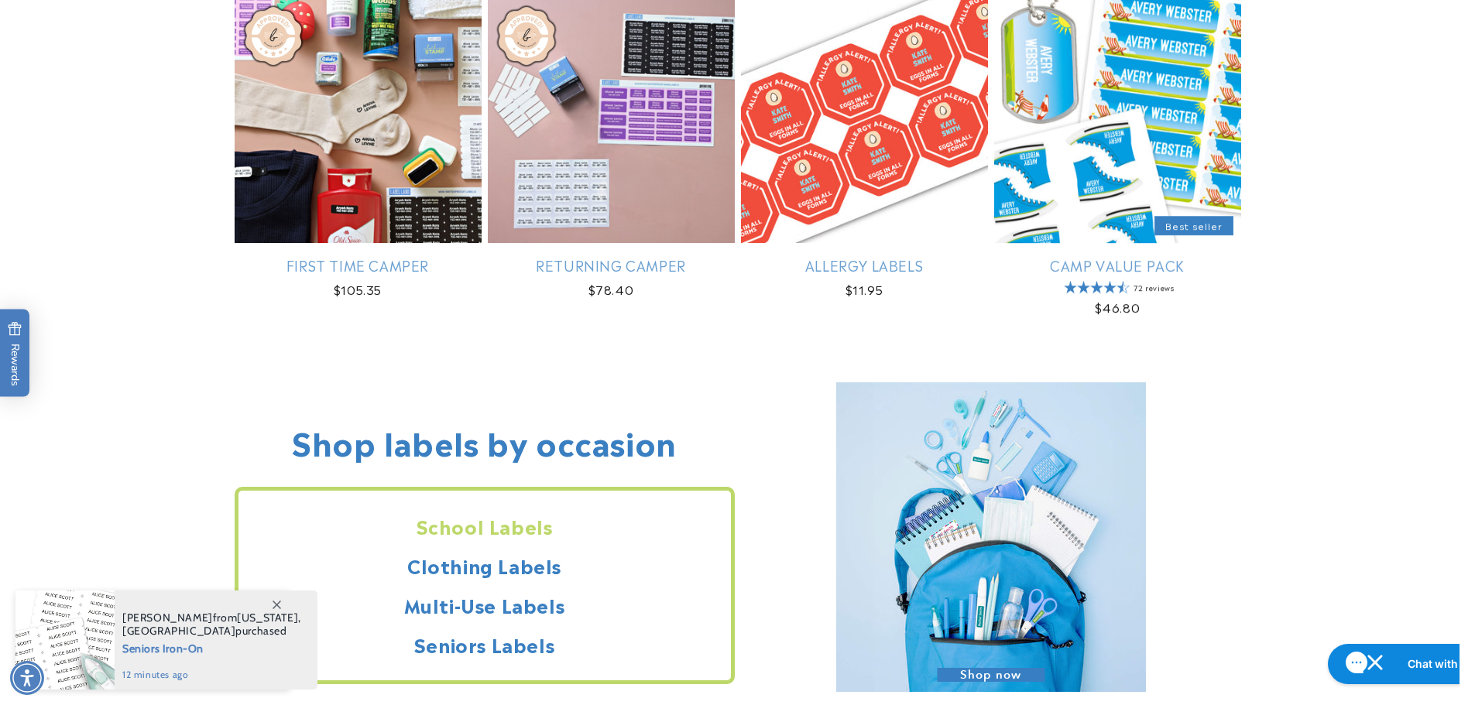
scroll to position [1316, 0]
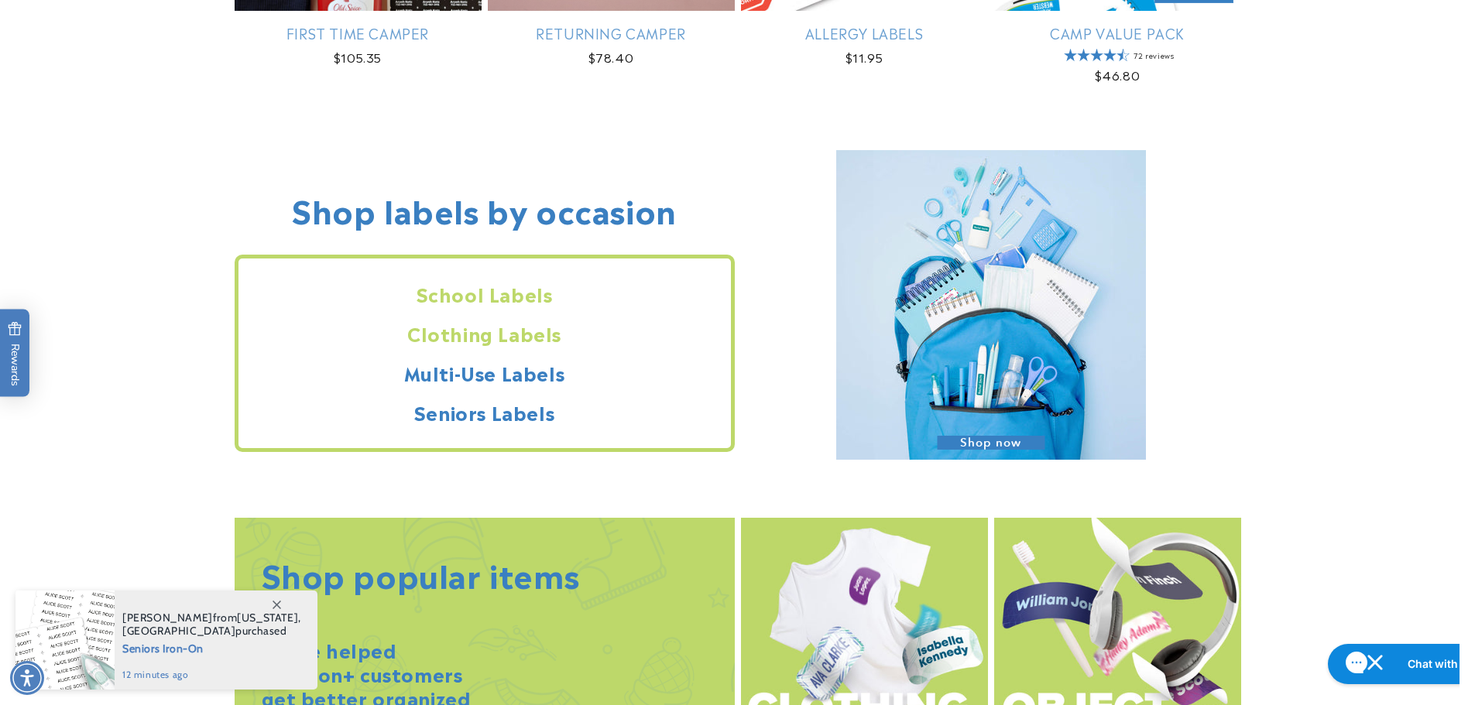
click at [464, 338] on h2 "Clothing Labels" at bounding box center [484, 333] width 492 height 24
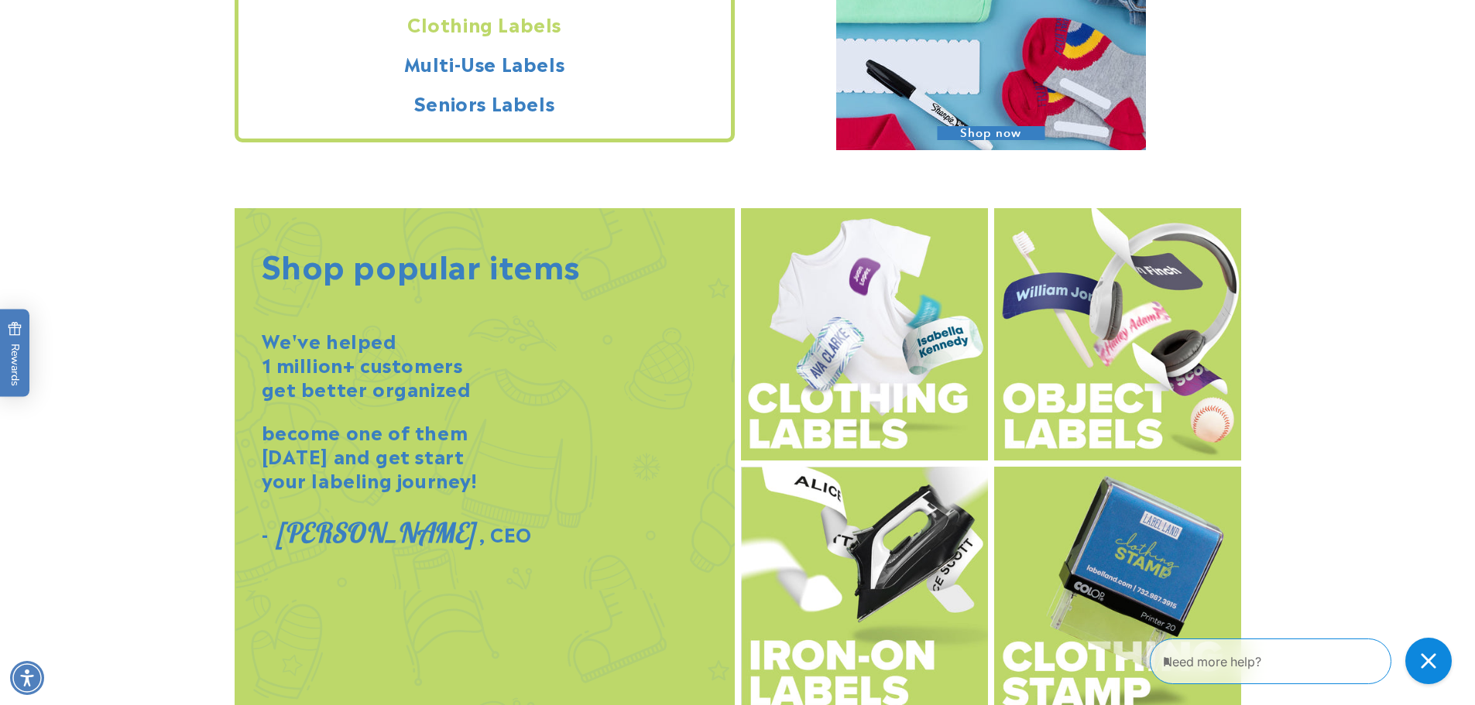
scroll to position [1703, 0]
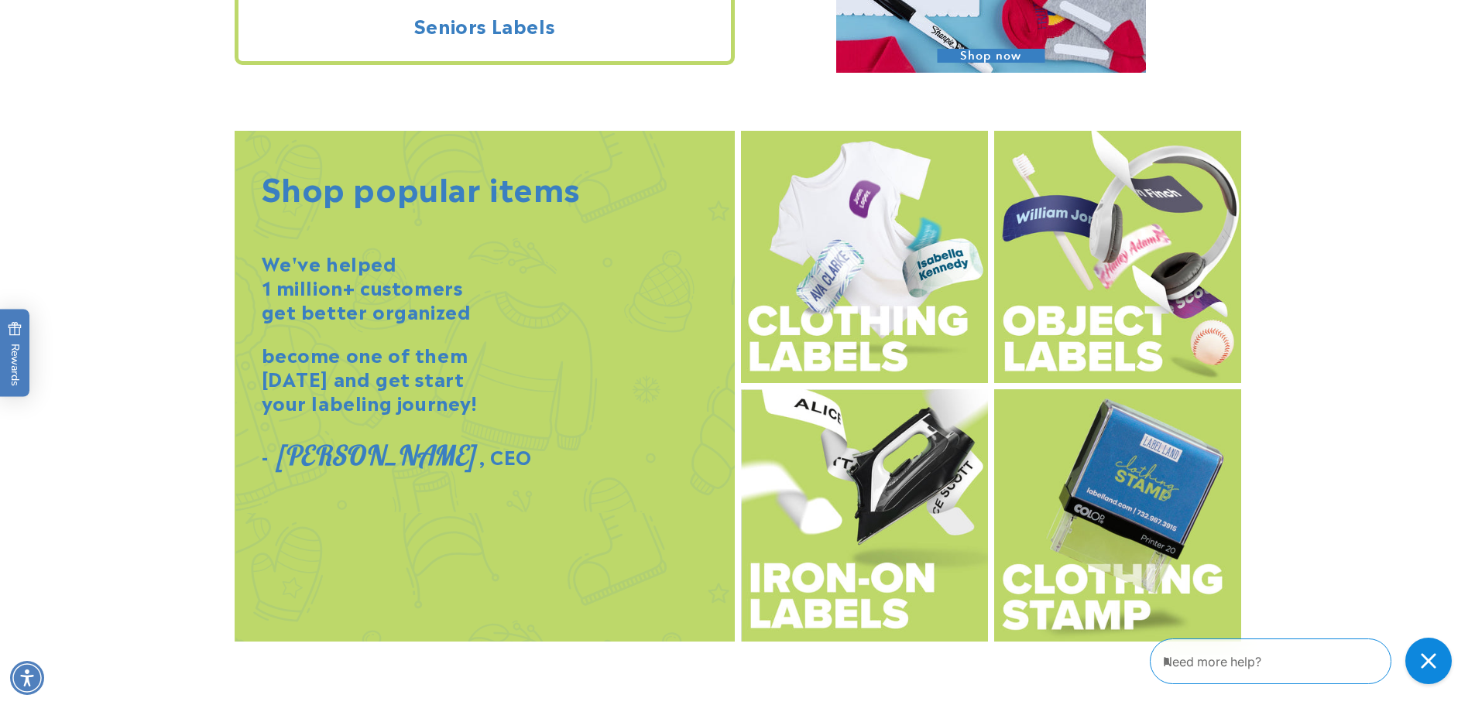
click at [795, 575] on img at bounding box center [864, 515] width 247 height 252
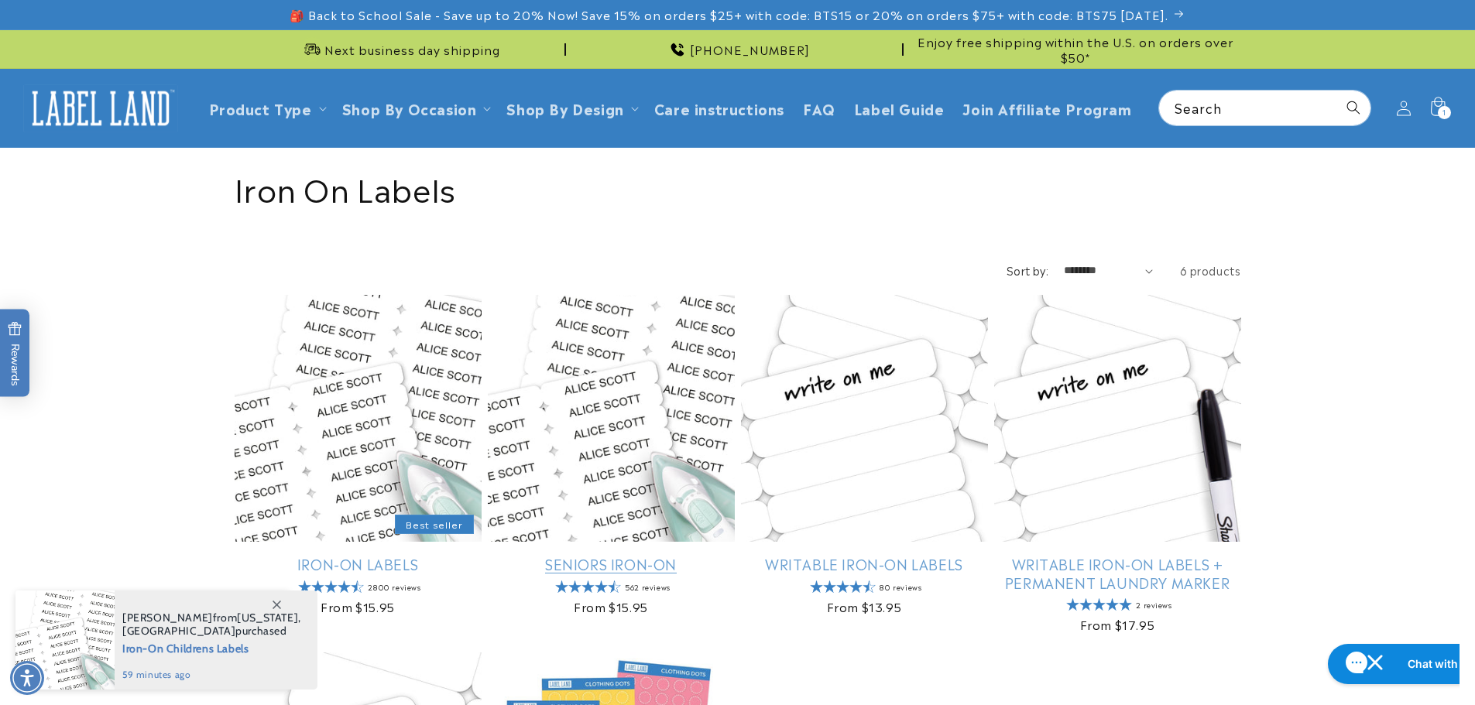
scroll to position [77, 0]
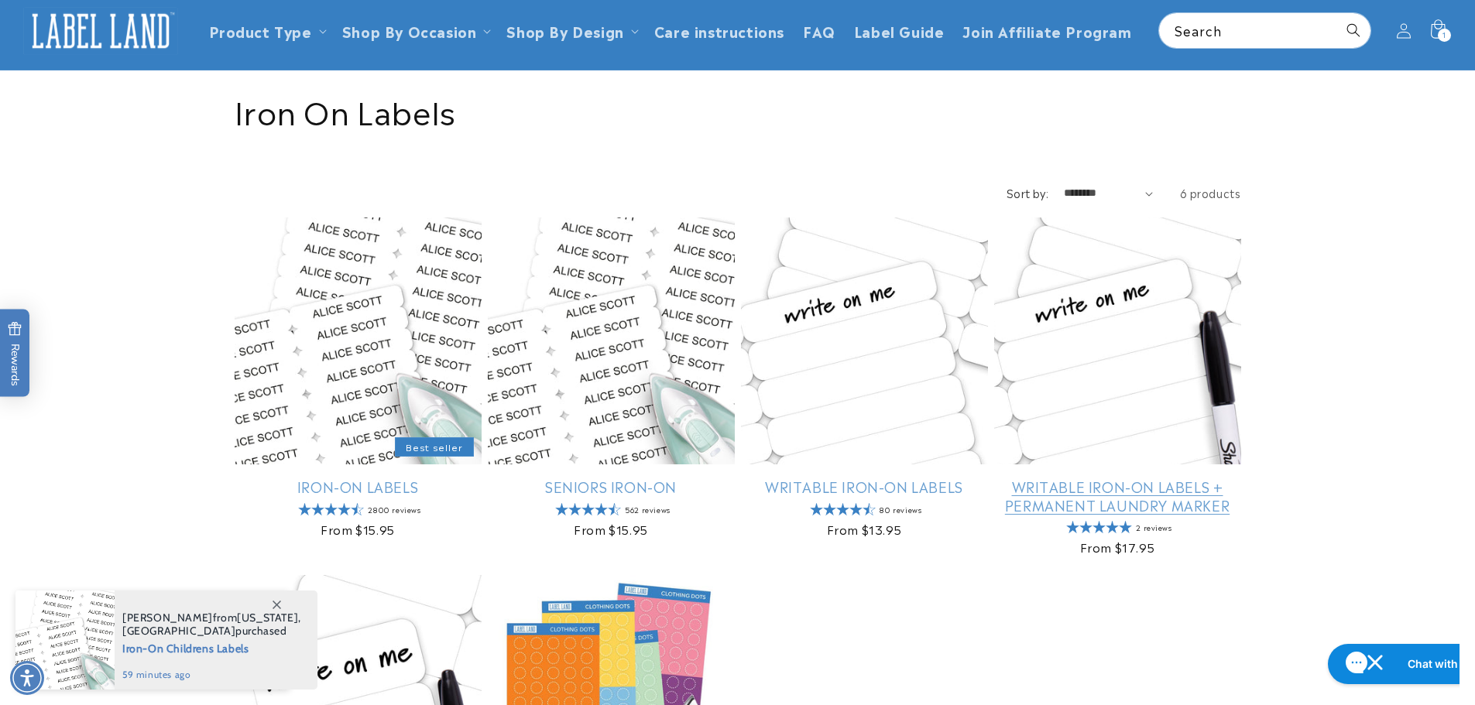
click at [1073, 478] on link "Writable Iron-On Labels + Permanent Laundry Marker" at bounding box center [1117, 496] width 247 height 36
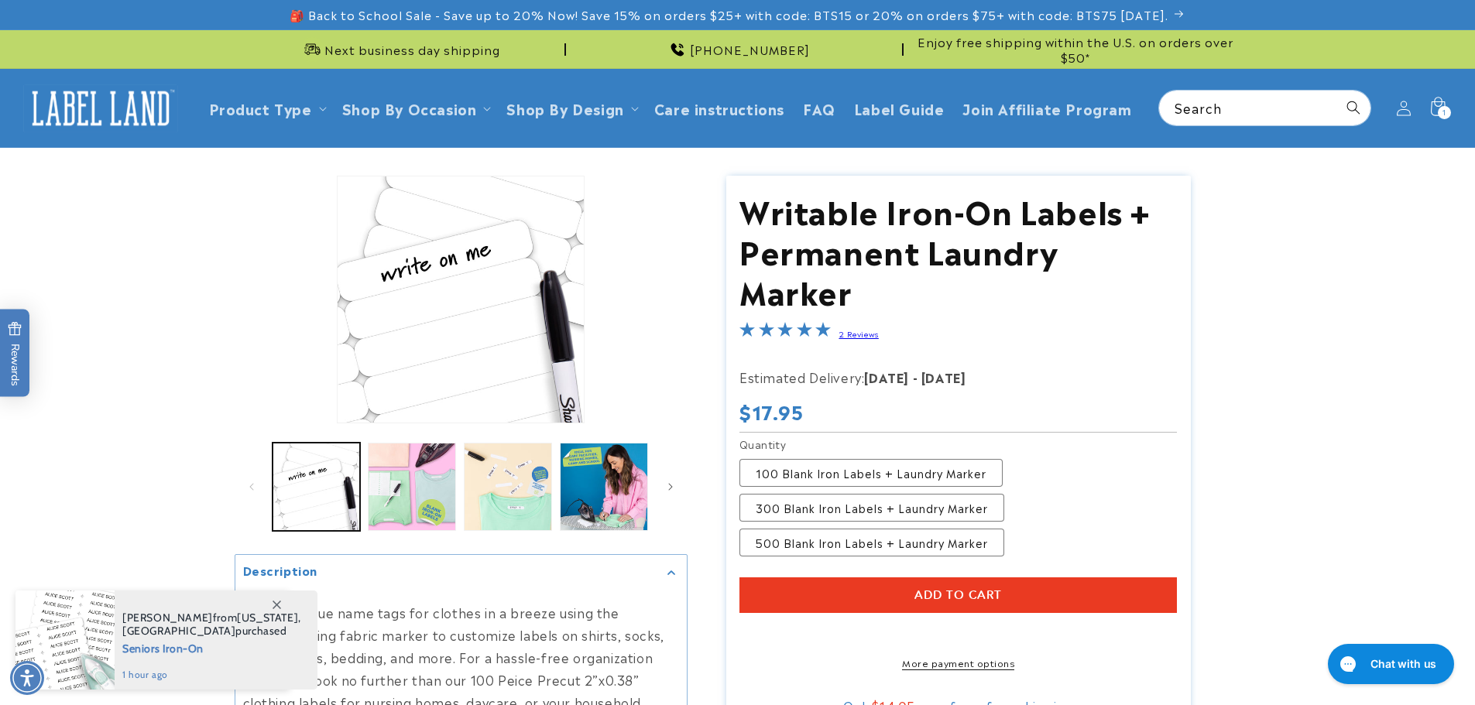
scroll to position [155, 0]
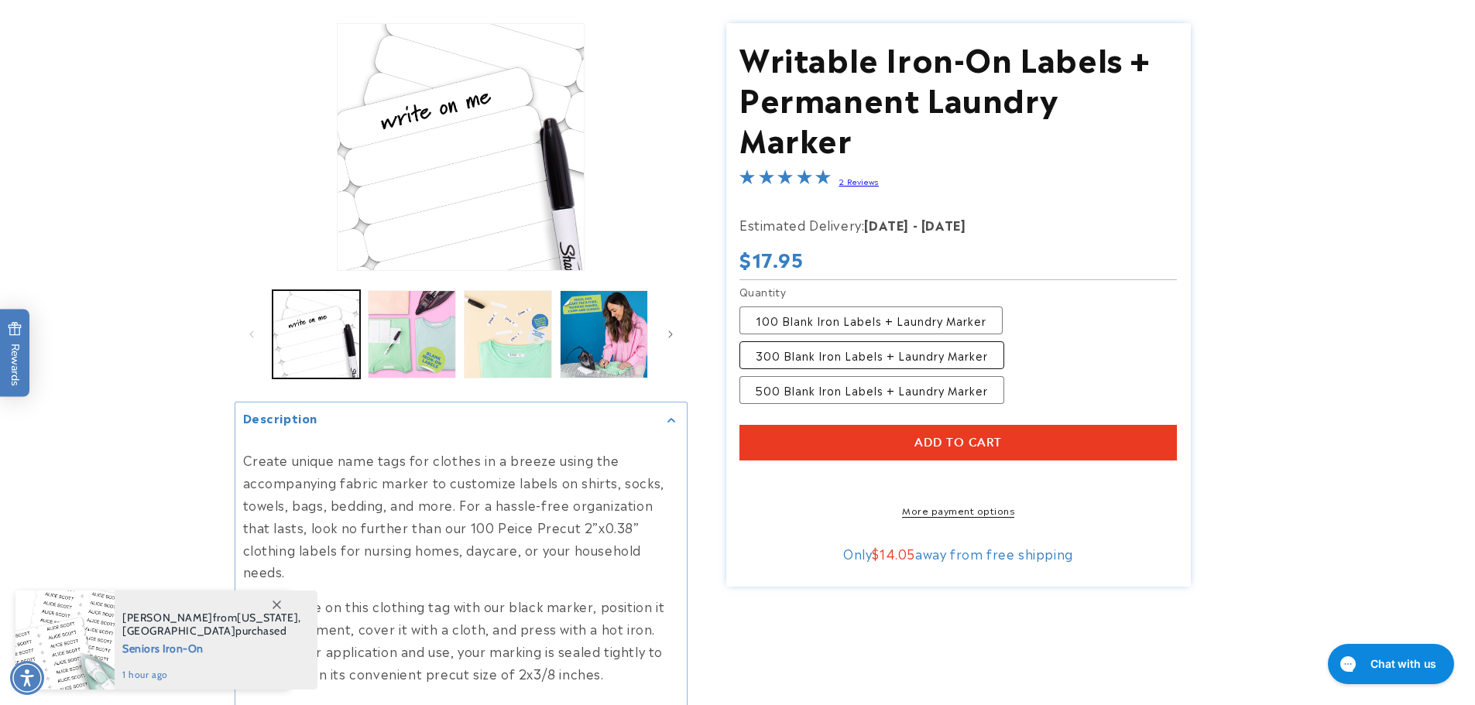
click at [818, 341] on label "300 Blank Iron Labels + Laundry Marker Variant sold out or unavailable" at bounding box center [871, 355] width 265 height 28
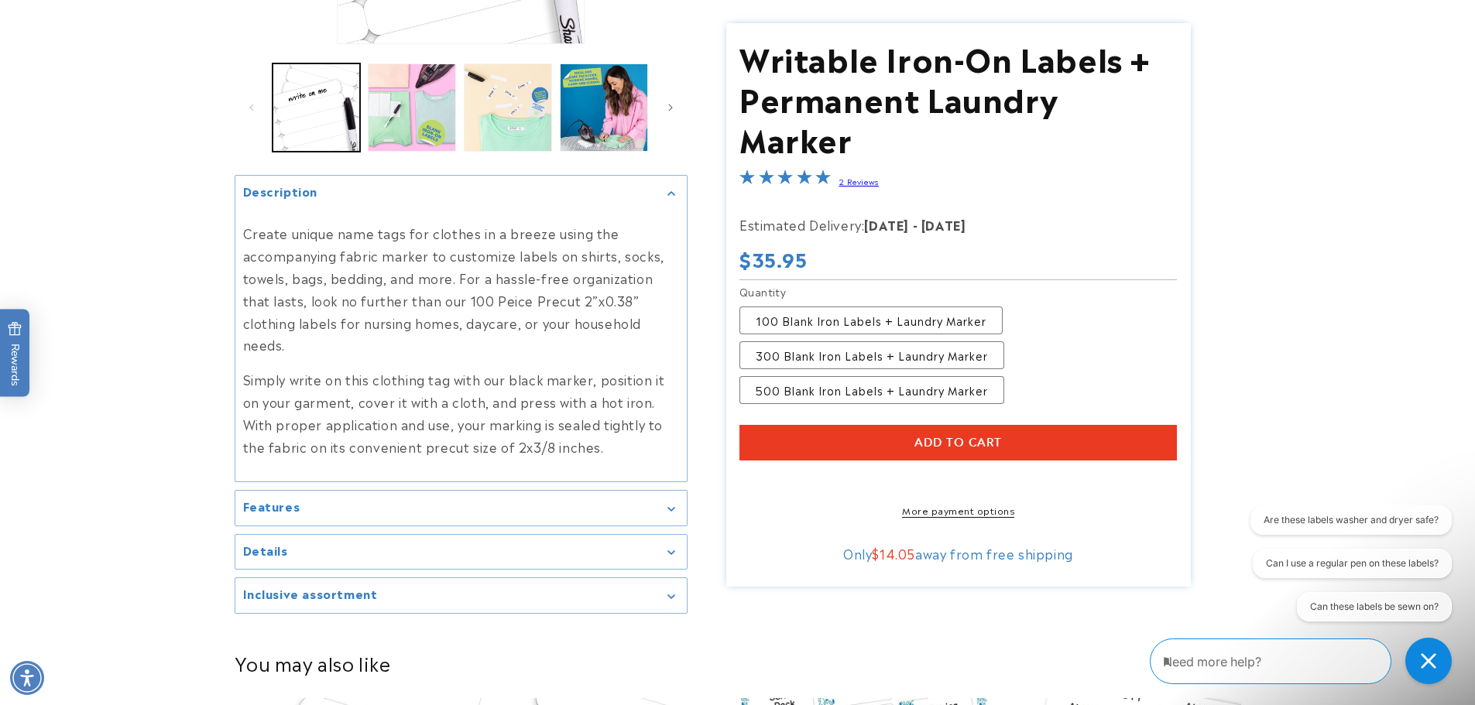
click at [465, 547] on div "Details" at bounding box center [461, 553] width 436 height 12
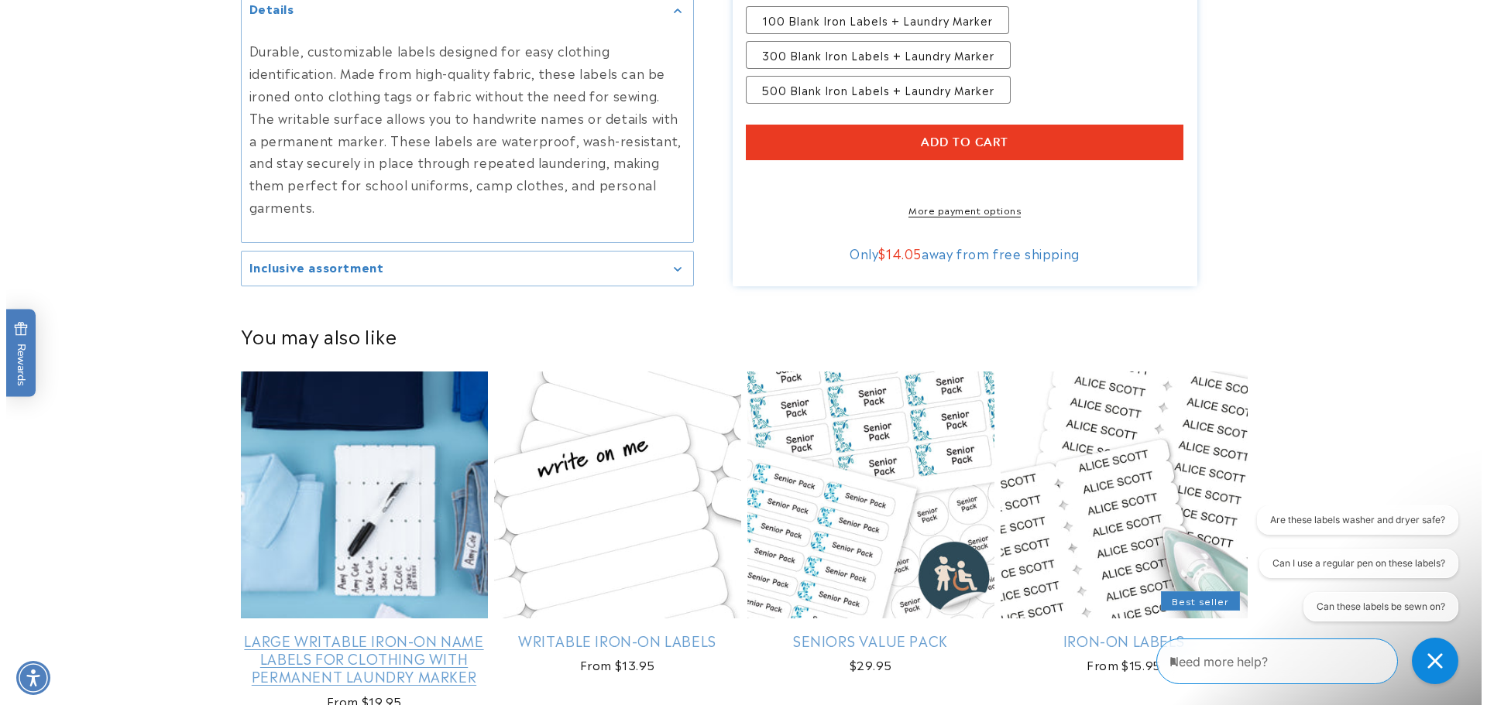
scroll to position [387, 0]
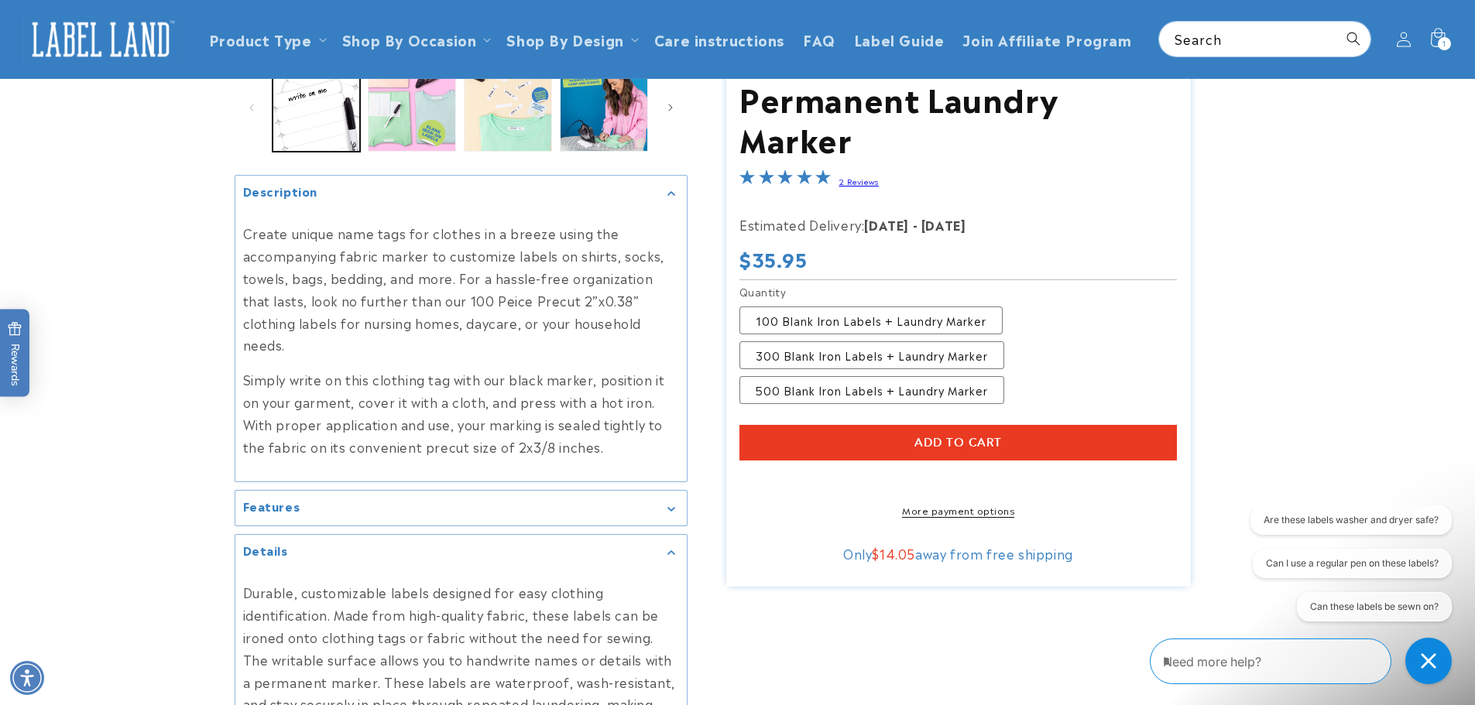
click at [915, 436] on span "Add to cart" at bounding box center [957, 443] width 87 height 14
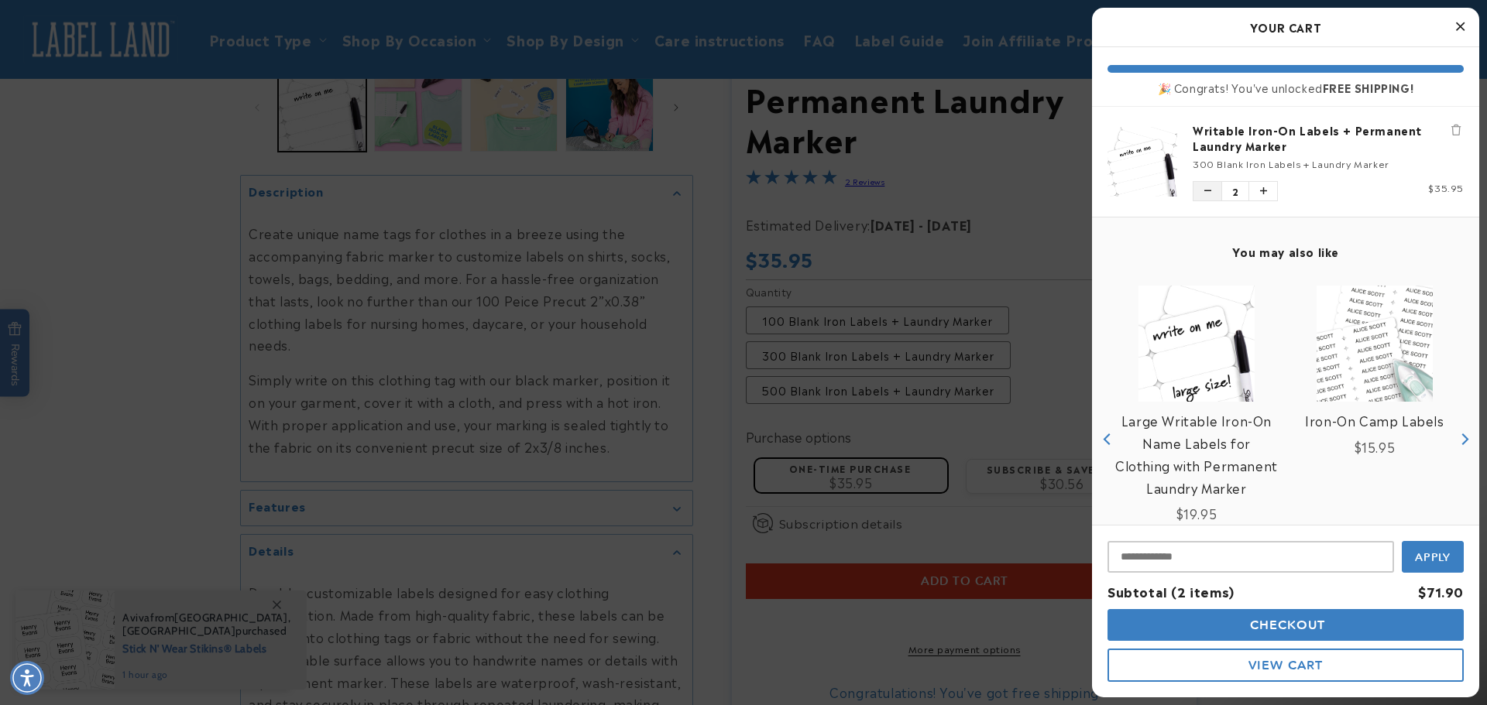
click at [1215, 189] on button "Decrease quantity of Writable Iron-On Labels + Permanent Laundry Marker" at bounding box center [1207, 191] width 28 height 19
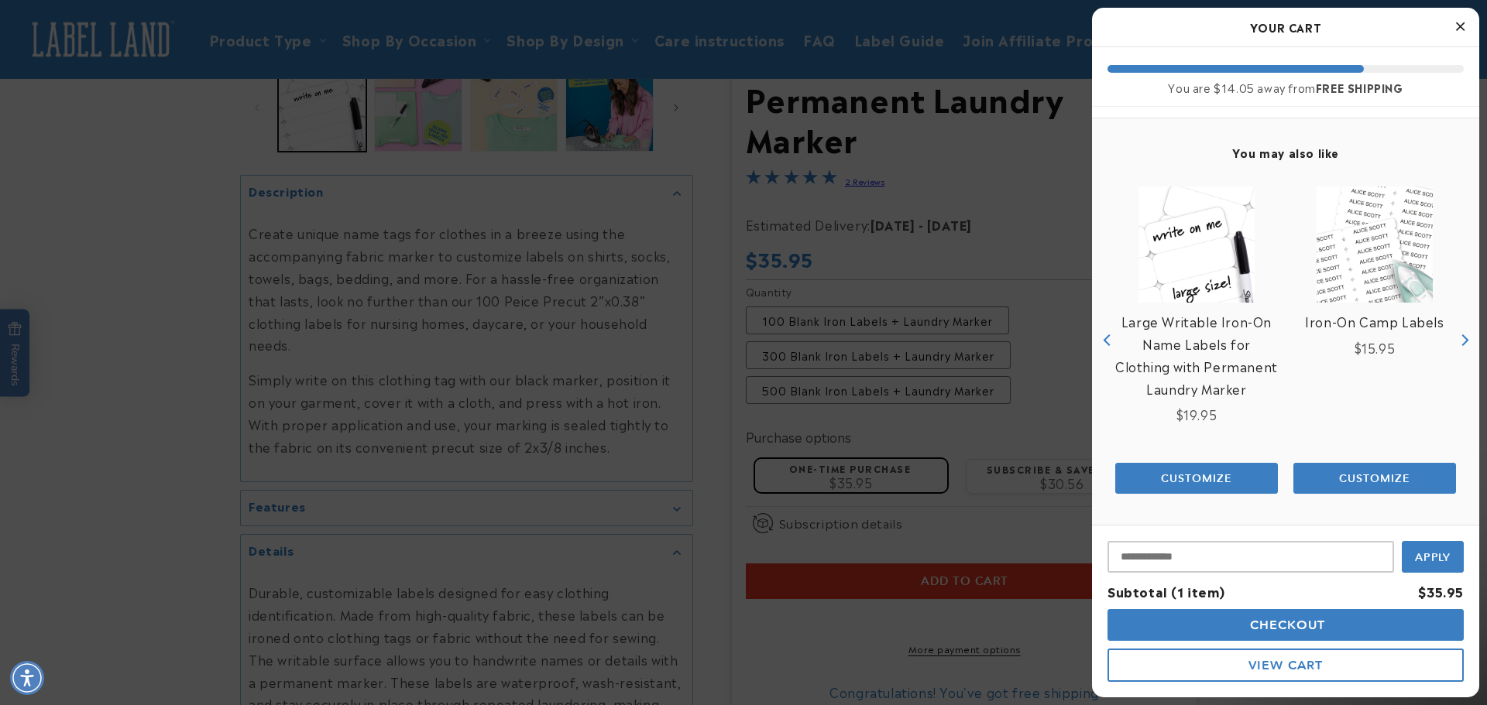
click at [1333, 617] on button "Checkout" at bounding box center [1285, 625] width 356 height 32
